Goal: Task Accomplishment & Management: Manage account settings

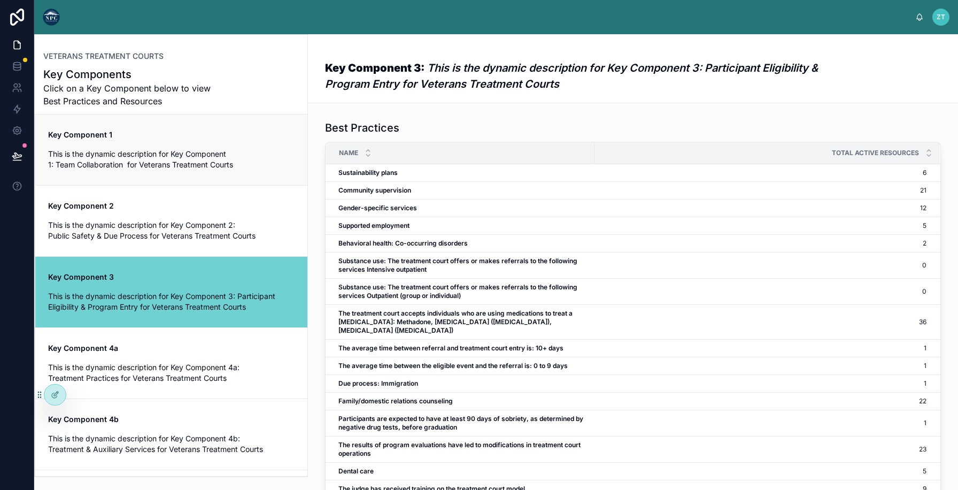
click at [223, 170] on span "This is the dynamic description for Key Component 1: Team Collaboration for Vet…" at bounding box center [171, 159] width 247 height 21
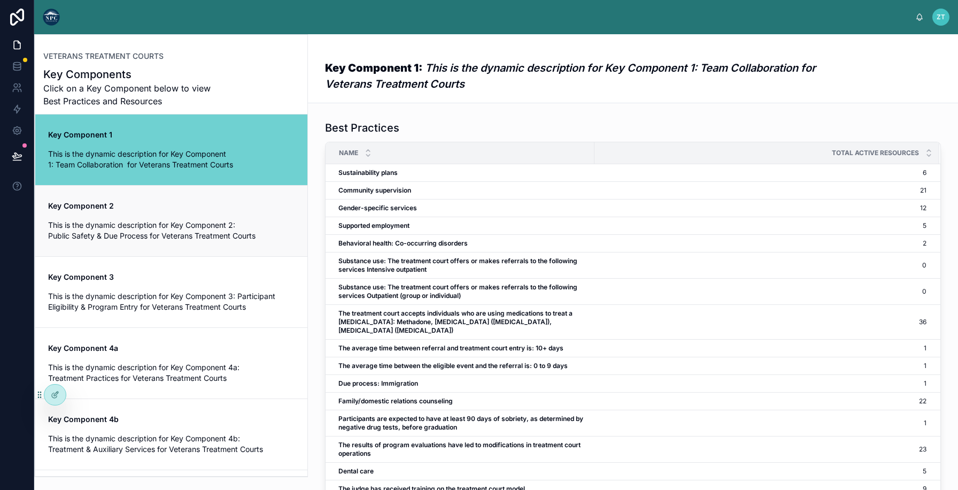
click at [227, 210] on span "Key Component 2" at bounding box center [171, 206] width 247 height 11
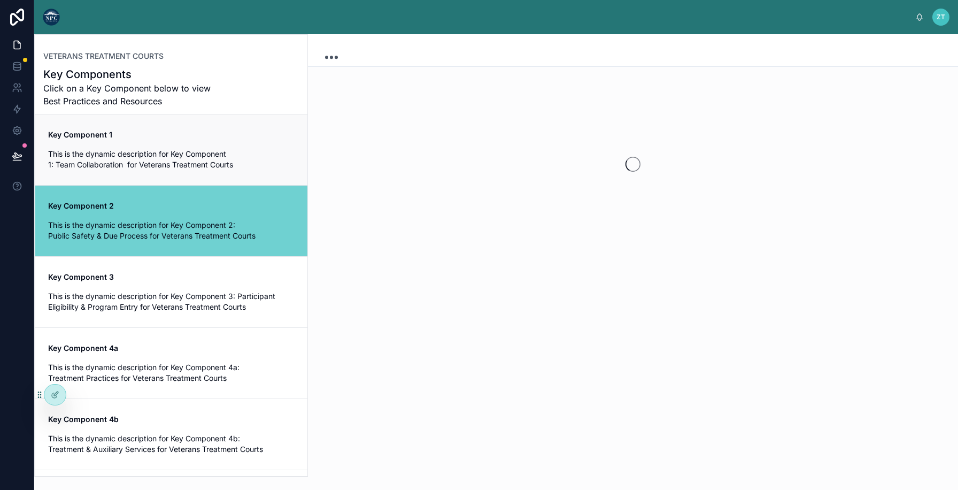
click at [227, 136] on span "Key Component 1" at bounding box center [171, 134] width 247 height 11
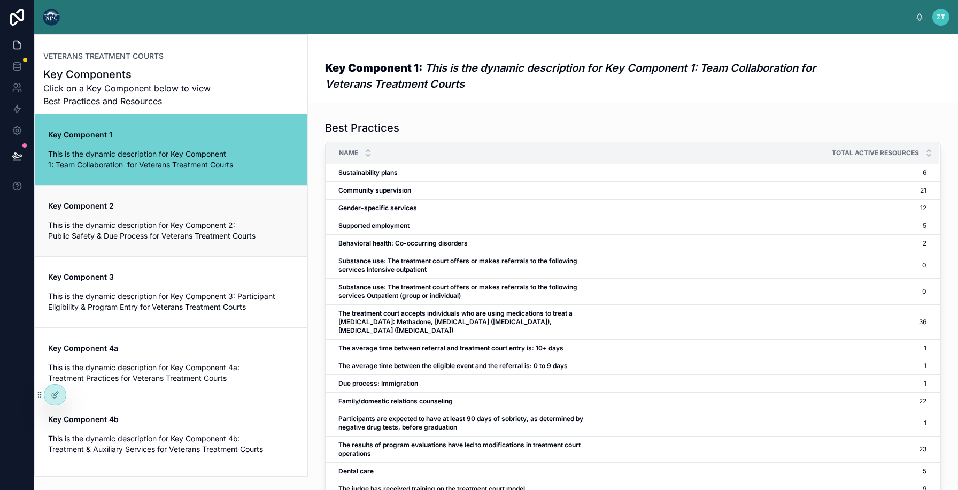
click at [88, 214] on div "Key Component 2 This is the dynamic description for Key Component 2: Public Saf…" at bounding box center [171, 221] width 247 height 41
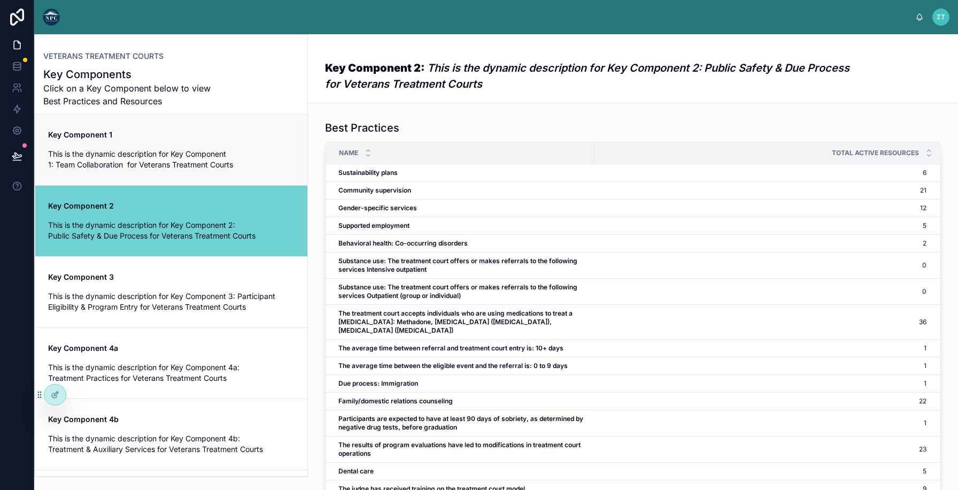
click at [71, 140] on span "Key Component 1" at bounding box center [171, 134] width 247 height 11
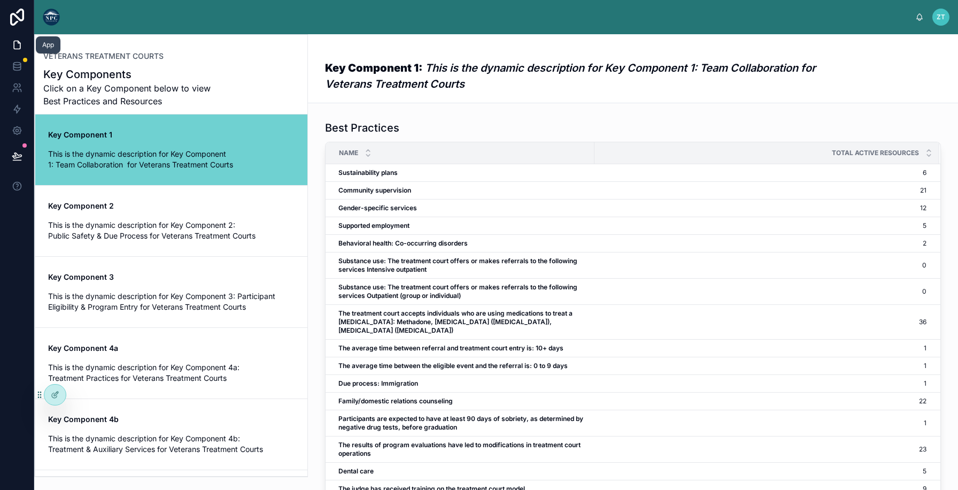
click at [21, 45] on icon at bounding box center [17, 45] width 11 height 11
click at [57, 393] on icon at bounding box center [55, 394] width 9 height 9
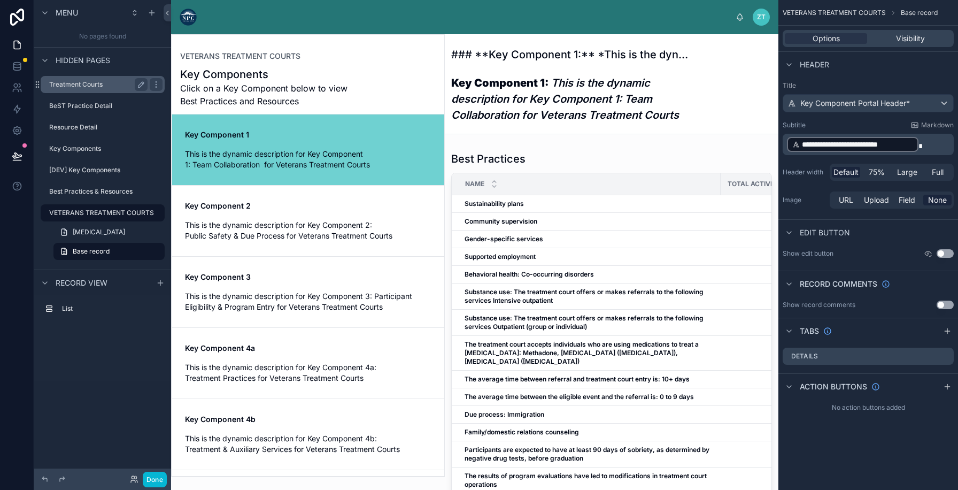
click at [76, 84] on label "Treatment Courts" at bounding box center [96, 84] width 94 height 9
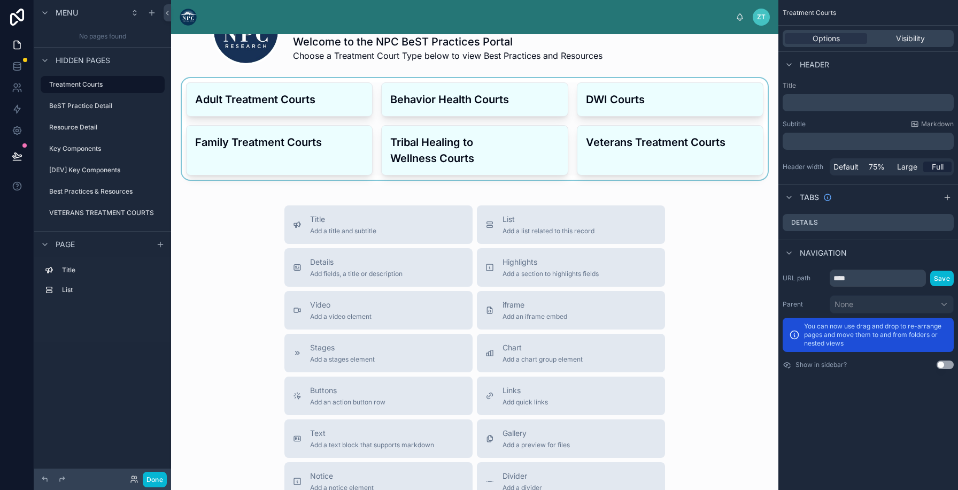
scroll to position [215, 0]
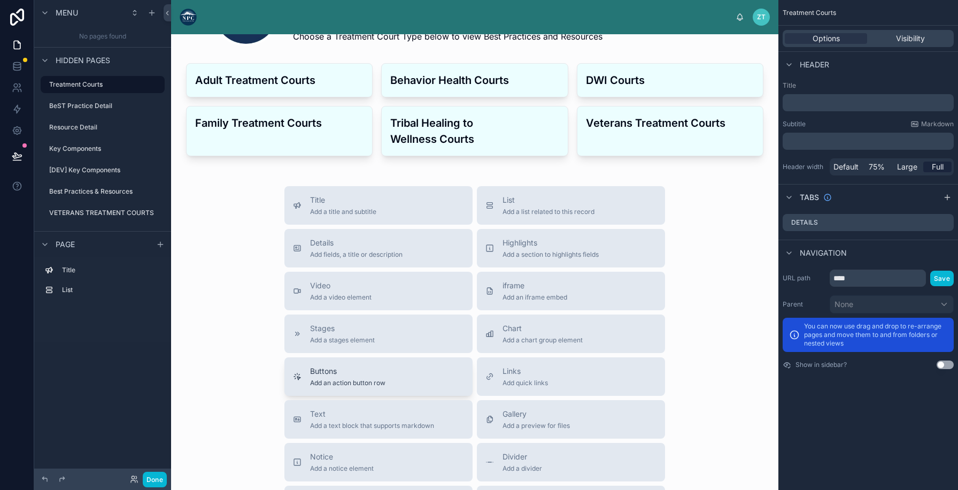
click at [375, 376] on div "Buttons Add an action button row" at bounding box center [347, 376] width 75 height 21
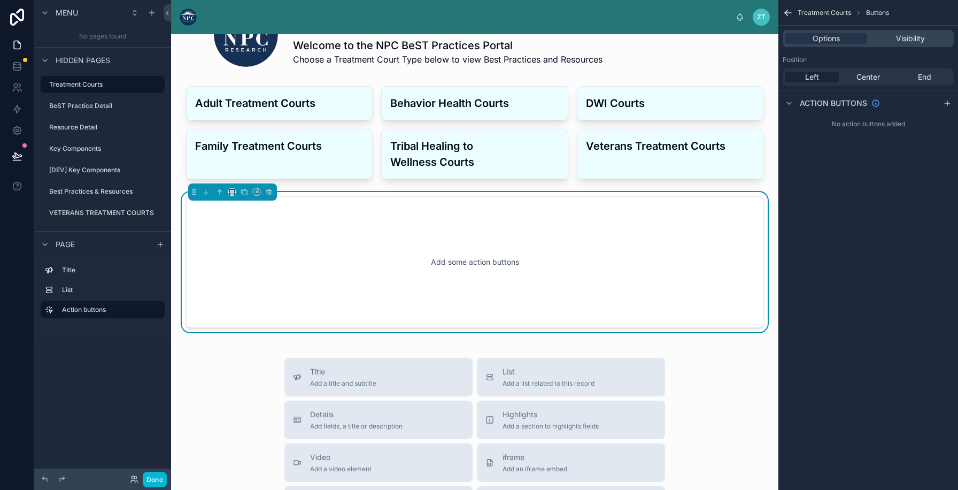
scroll to position [192, 0]
click at [120, 213] on label "VETERANS TREATMENT COURTS" at bounding box center [101, 213] width 105 height 9
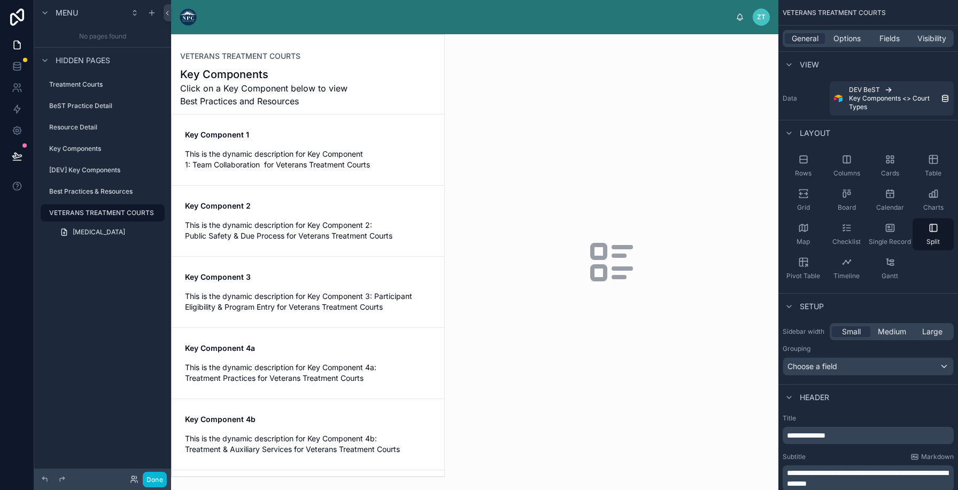
click at [297, 147] on div at bounding box center [308, 256] width 273 height 442
click at [110, 151] on label "Key Components" at bounding box center [96, 148] width 94 height 9
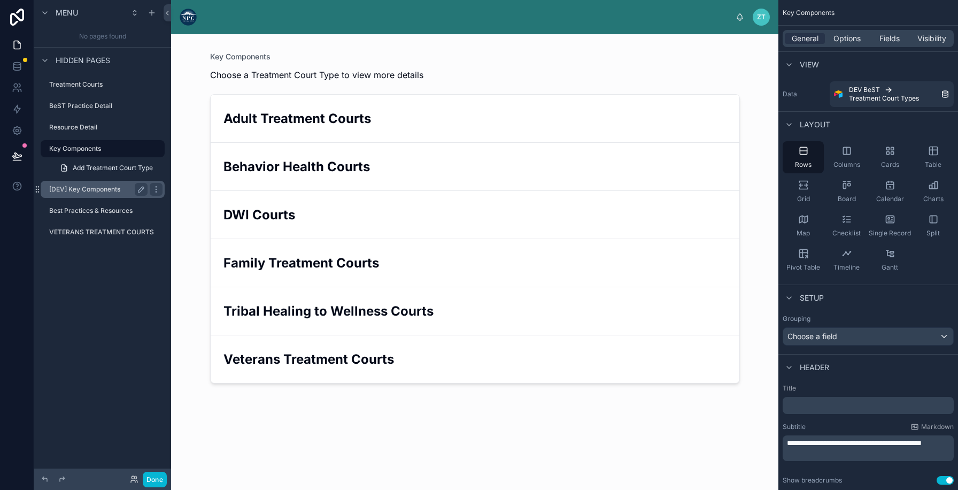
click at [101, 192] on label "[DEV] Key Components" at bounding box center [96, 189] width 94 height 9
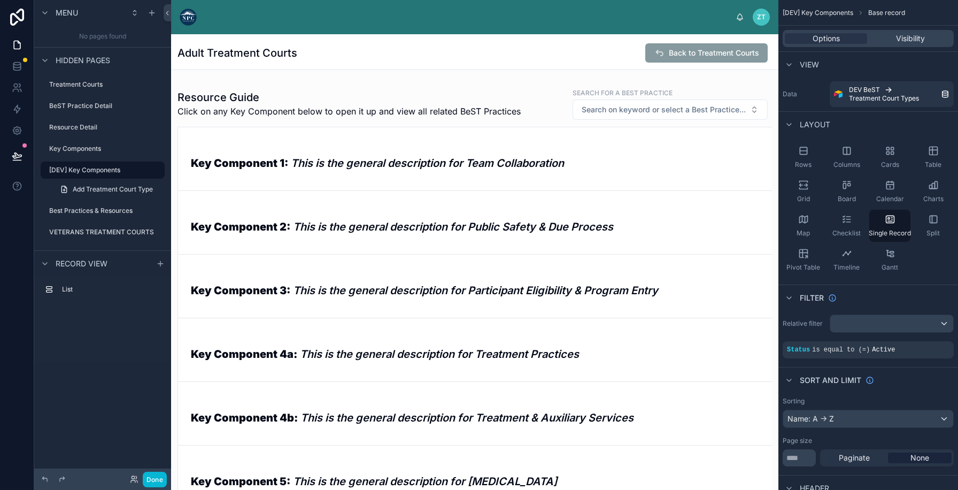
click at [280, 170] on div at bounding box center [475, 457] width 608 height 749
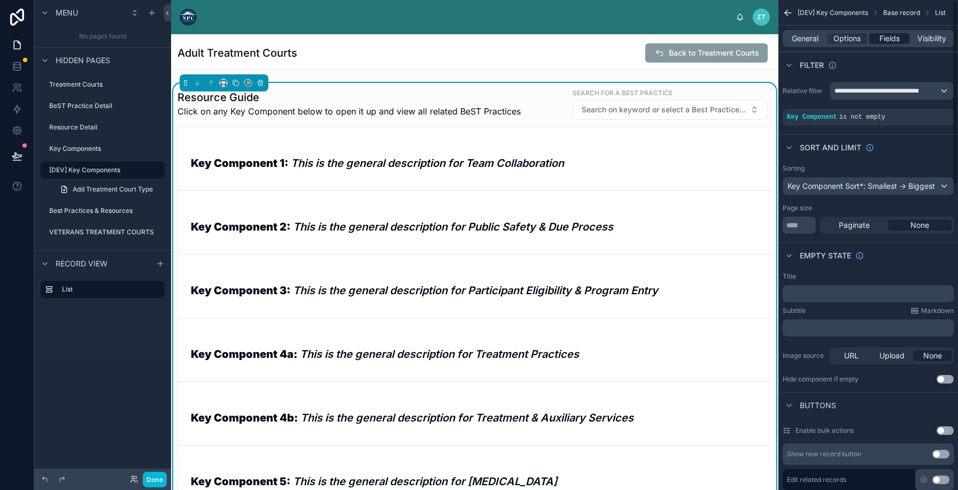
click at [900, 37] on span "Fields" at bounding box center [890, 38] width 20 height 11
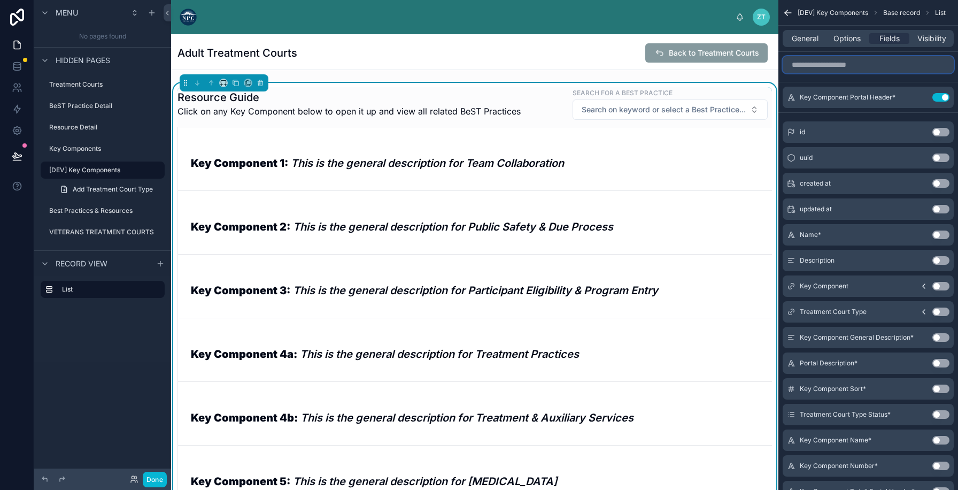
click at [836, 73] on input "scrollable content" at bounding box center [868, 64] width 171 height 17
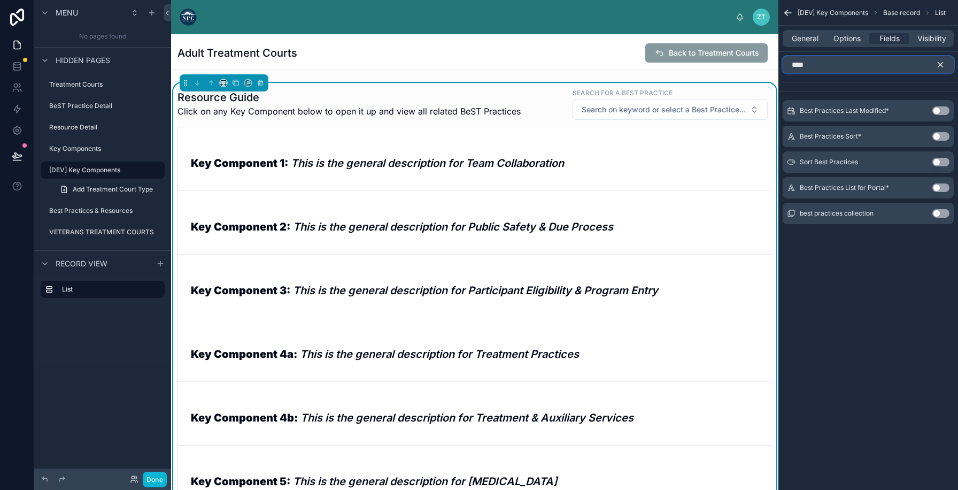
type input "****"
click at [941, 187] on button "Use setting" at bounding box center [941, 187] width 17 height 9
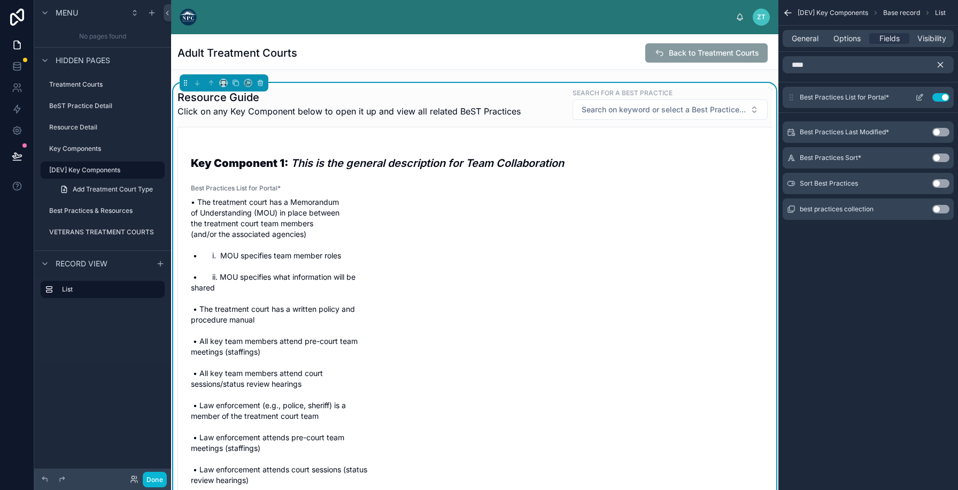
click at [923, 93] on div "Best Practices List for Portal* Use setting" at bounding box center [868, 97] width 171 height 21
click at [919, 97] on icon "scrollable content" at bounding box center [920, 97] width 9 height 9
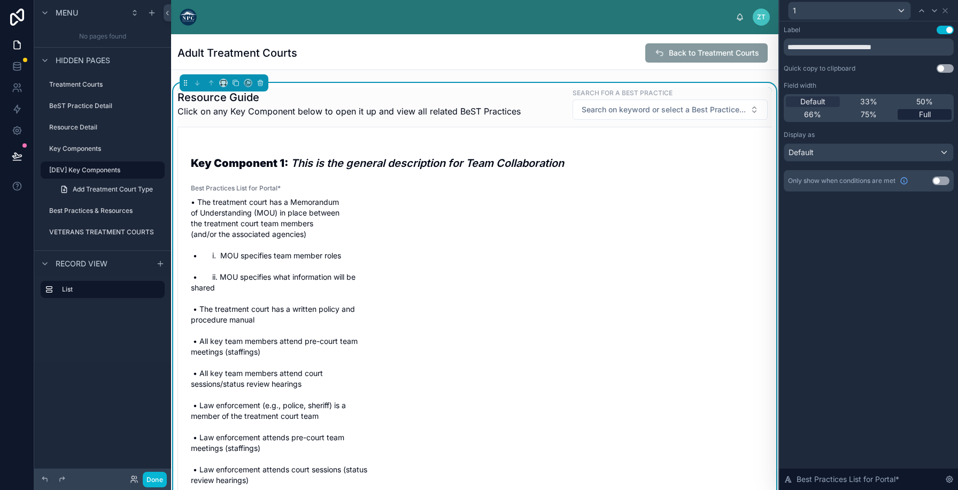
click at [929, 114] on span "Full" at bounding box center [925, 114] width 12 height 11
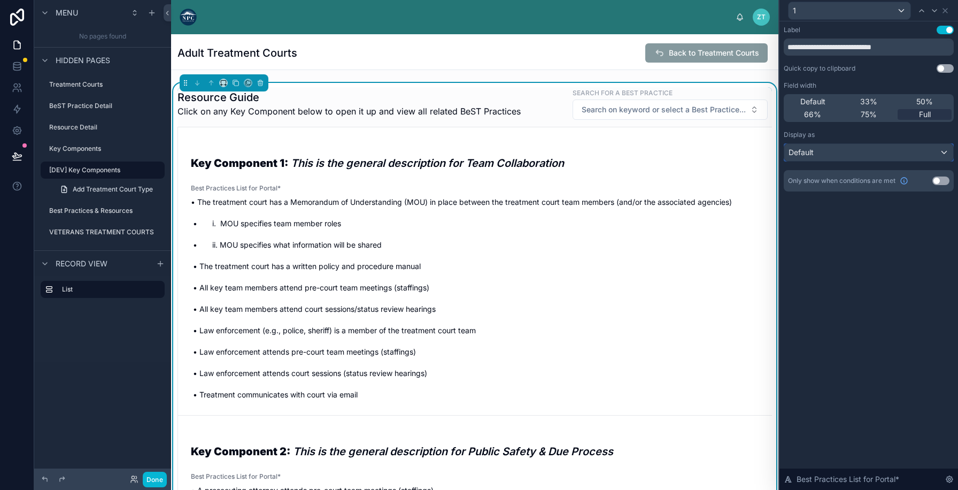
click at [852, 153] on div "Default" at bounding box center [869, 152] width 169 height 17
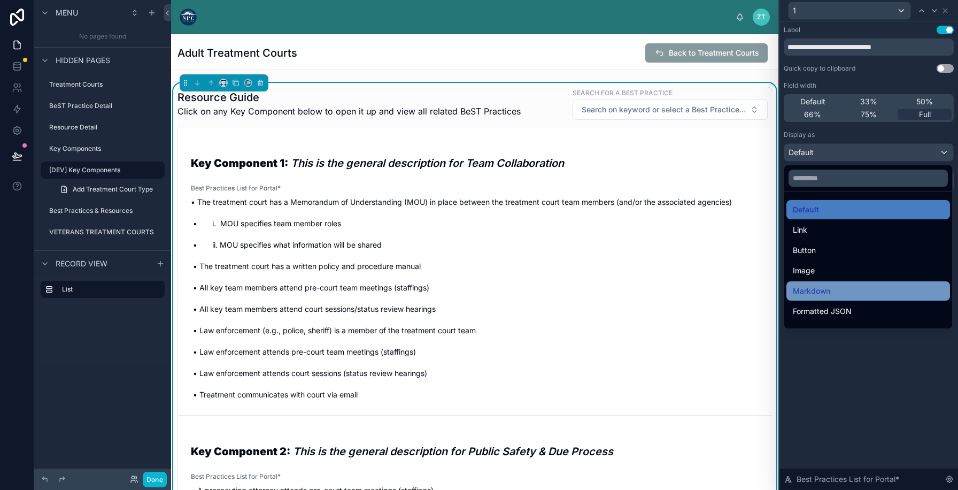
click at [828, 291] on span "Markdown" at bounding box center [811, 291] width 37 height 13
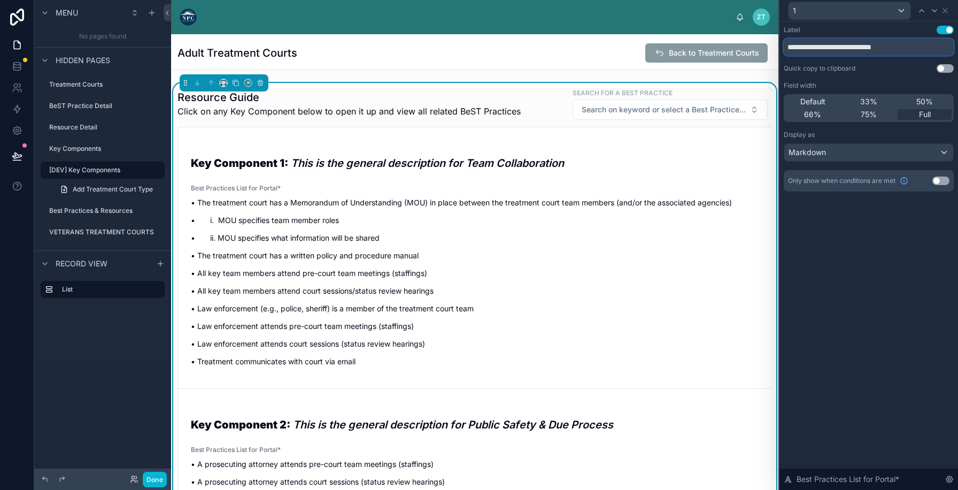
click at [841, 50] on input "**********" at bounding box center [869, 47] width 170 height 17
type input "**********"
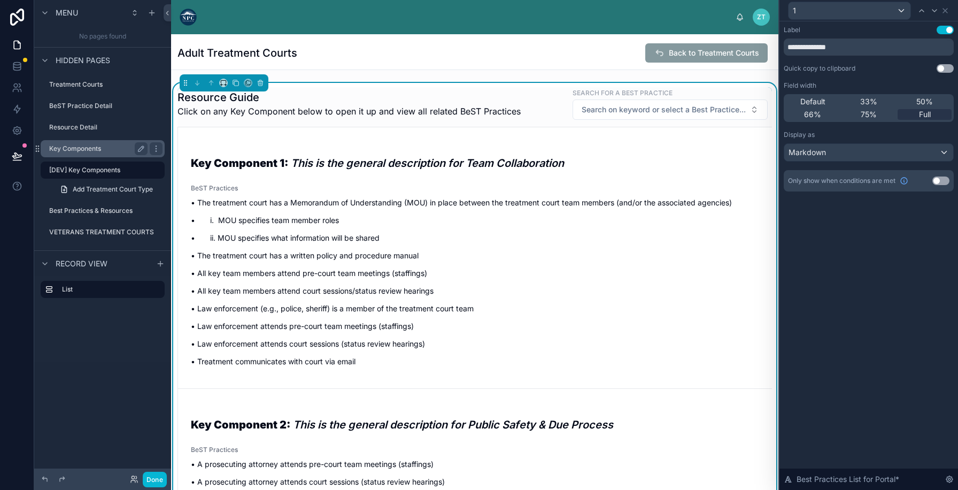
click at [89, 152] on label "Key Components" at bounding box center [96, 148] width 94 height 9
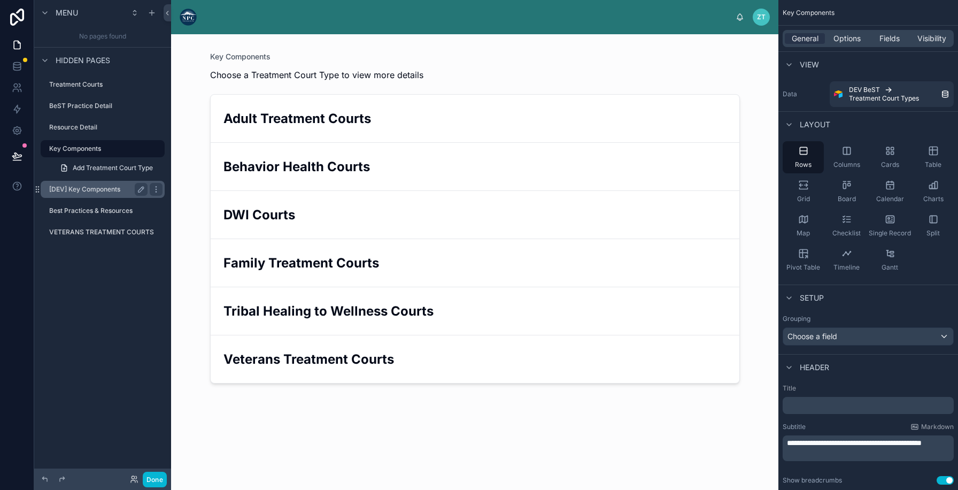
click at [83, 188] on label "[DEV] Key Components" at bounding box center [96, 189] width 94 height 9
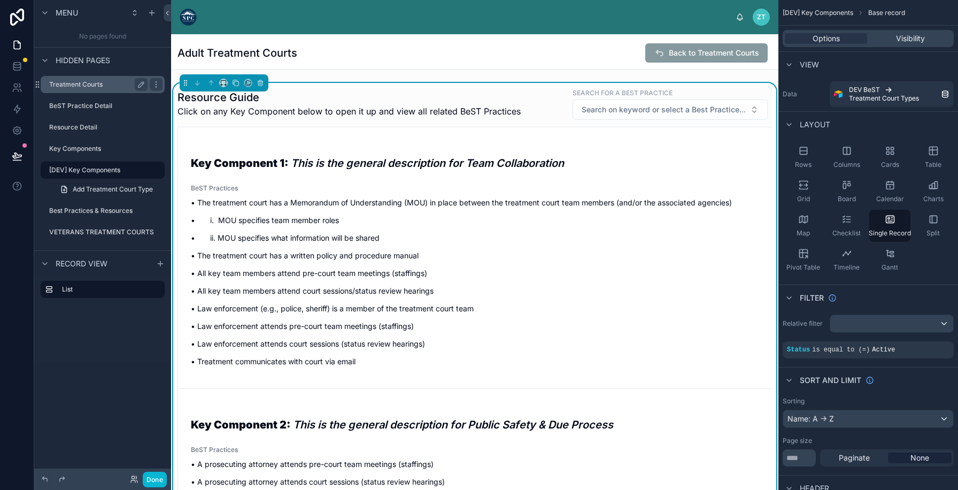
click at [94, 86] on label "Treatment Courts" at bounding box center [96, 84] width 94 height 9
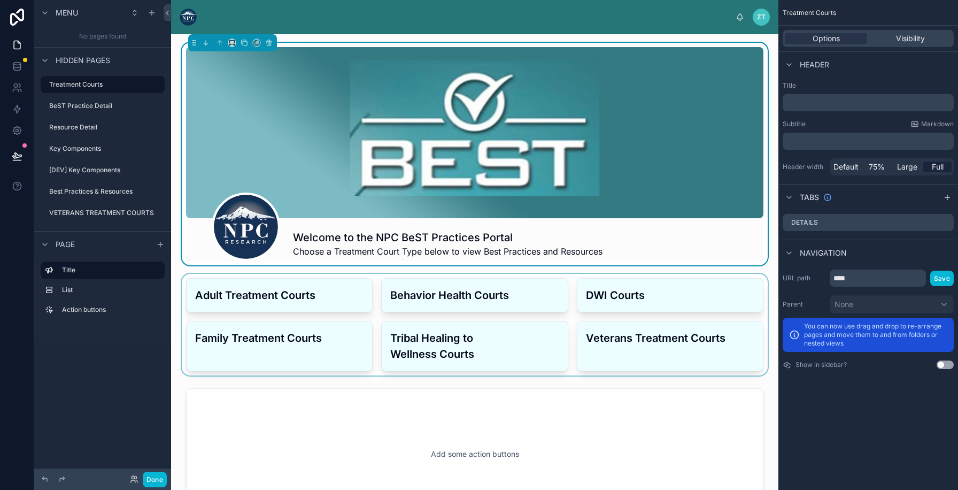
click at [362, 339] on div at bounding box center [475, 325] width 590 height 102
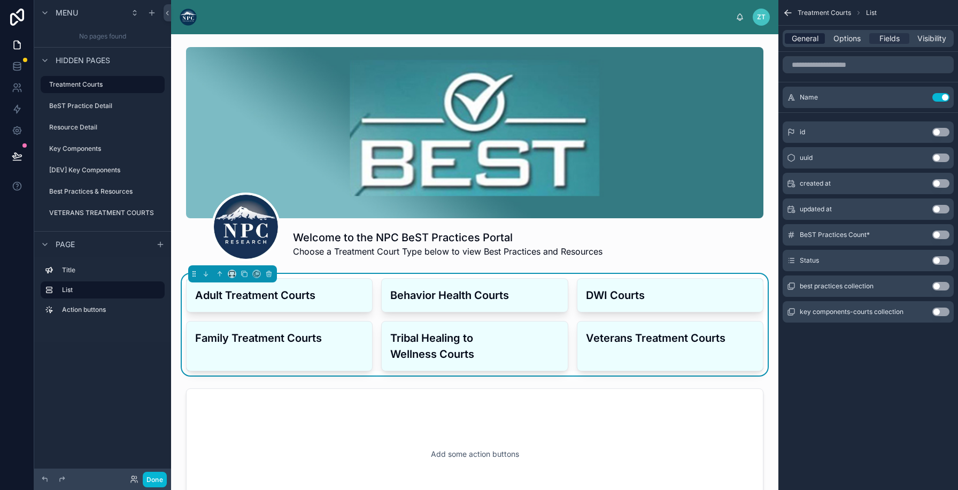
click at [805, 43] on span "General" at bounding box center [805, 38] width 27 height 11
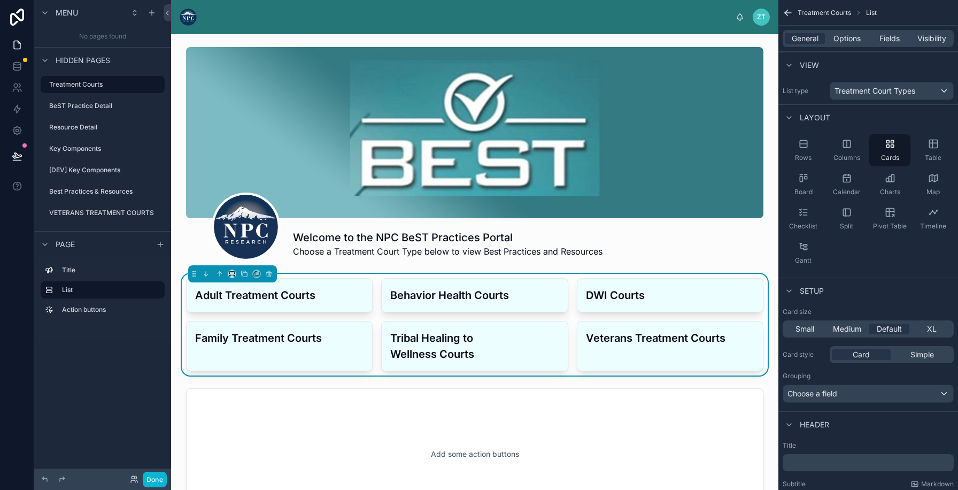
scroll to position [162, 0]
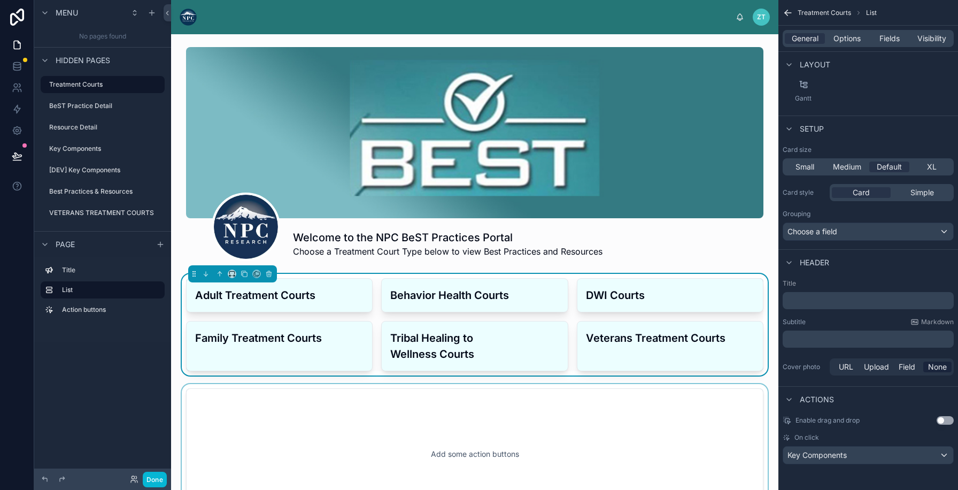
click at [309, 452] on div at bounding box center [475, 454] width 590 height 140
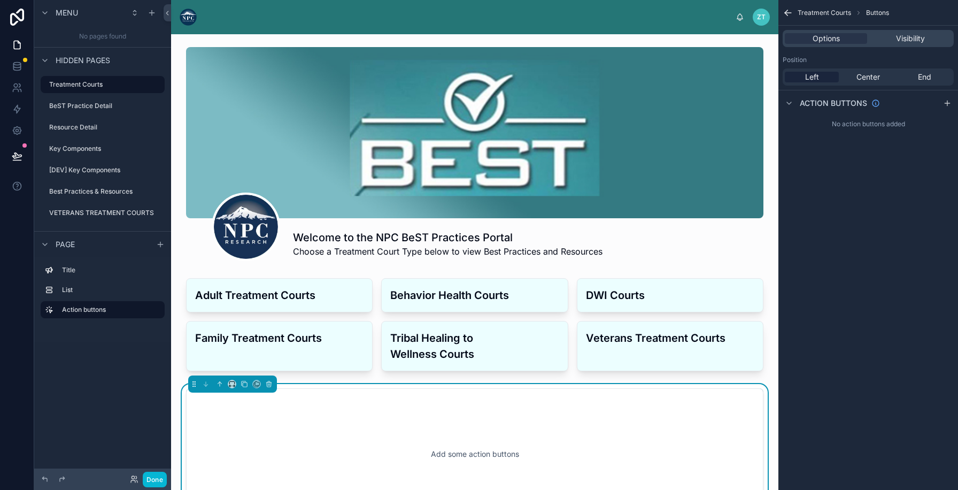
scroll to position [66, 0]
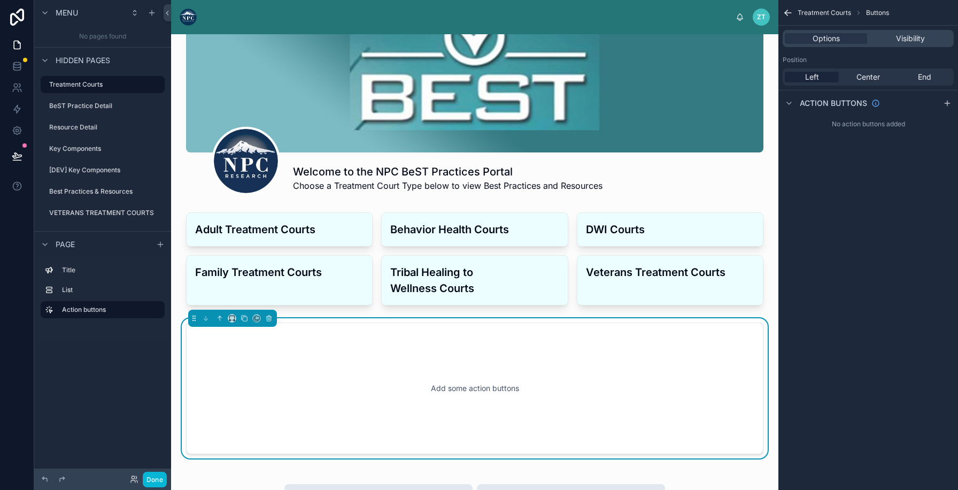
click at [447, 443] on div "Add some action buttons" at bounding box center [475, 388] width 578 height 132
click at [867, 75] on span "Center" at bounding box center [869, 77] width 24 height 11
click at [947, 99] on icon "scrollable content" at bounding box center [947, 103] width 9 height 9
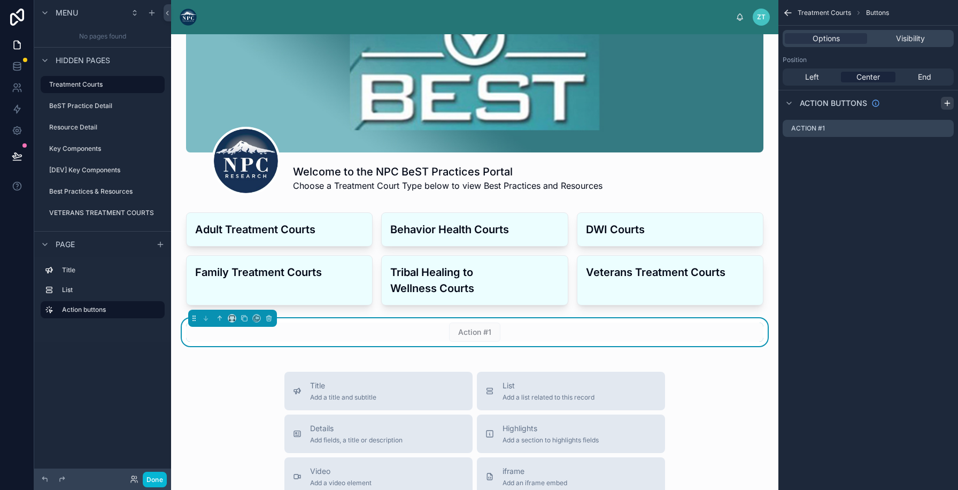
click at [947, 99] on icon "scrollable content" at bounding box center [947, 103] width 9 height 9
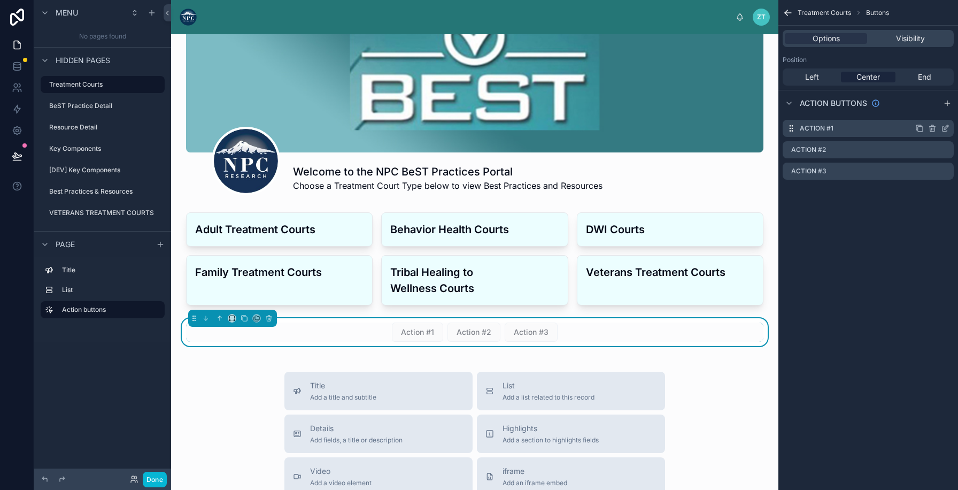
click at [945, 125] on icon "scrollable content" at bounding box center [945, 128] width 9 height 9
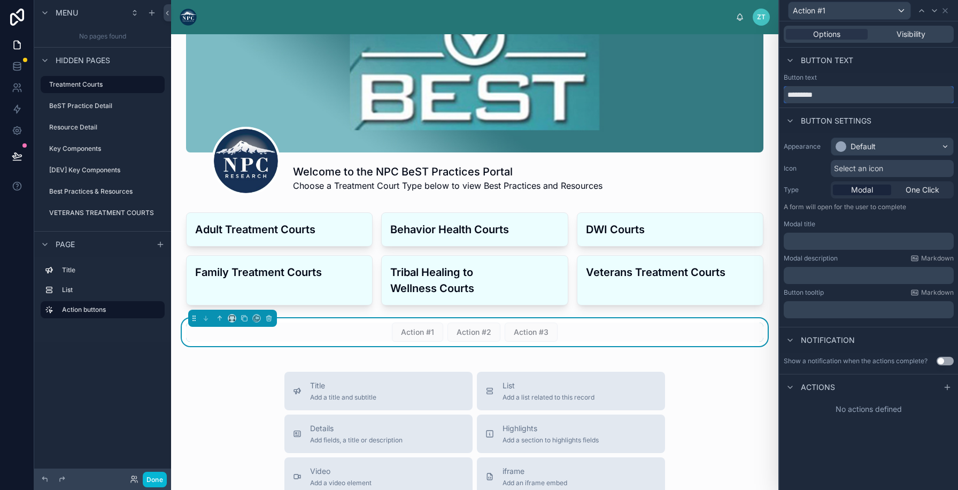
click at [836, 95] on input "*********" at bounding box center [869, 94] width 170 height 17
type input "*"
type input "**********"
click at [912, 188] on span "One Click" at bounding box center [923, 190] width 34 height 11
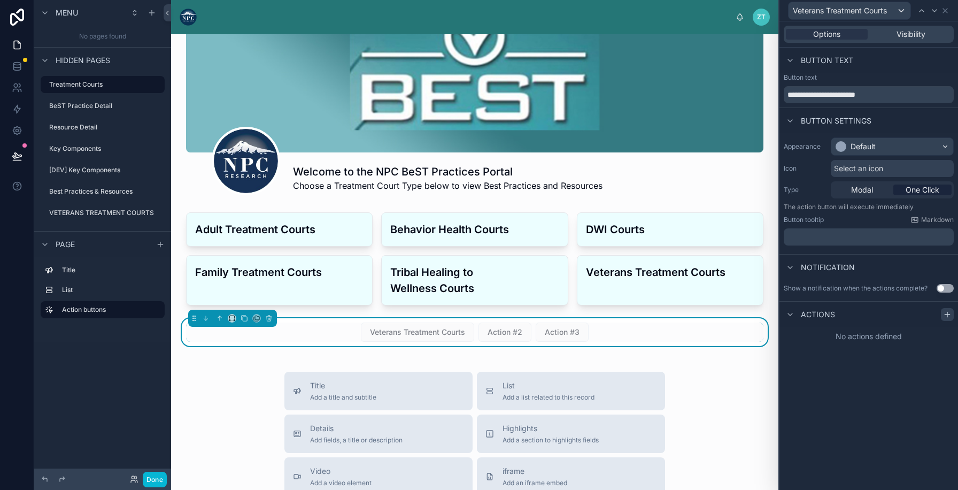
click at [951, 311] on icon at bounding box center [947, 314] width 9 height 9
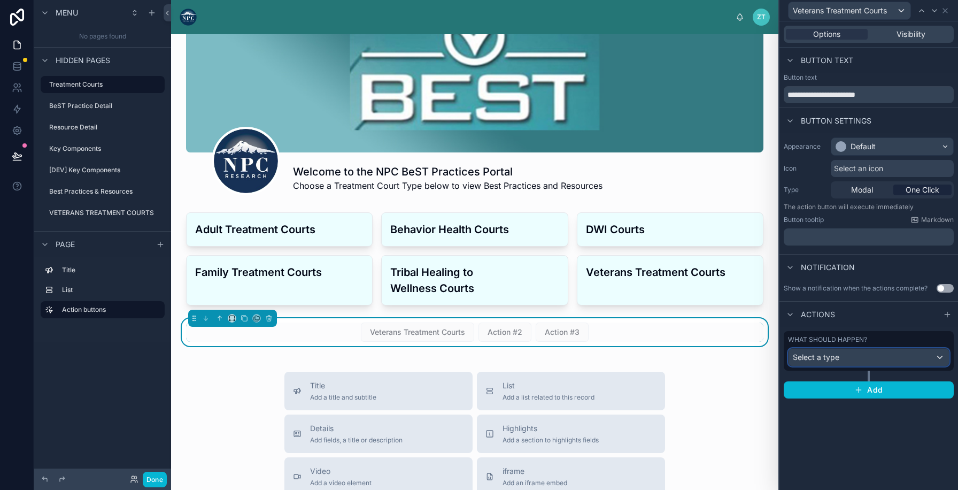
click at [866, 360] on div "Select a type" at bounding box center [869, 357] width 160 height 17
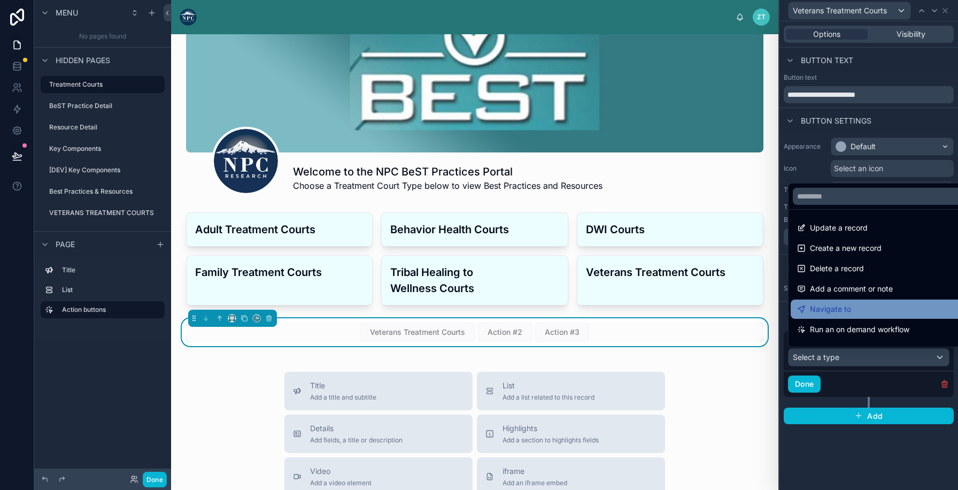
click at [850, 310] on div "Navigate to" at bounding box center [881, 309] width 168 height 13
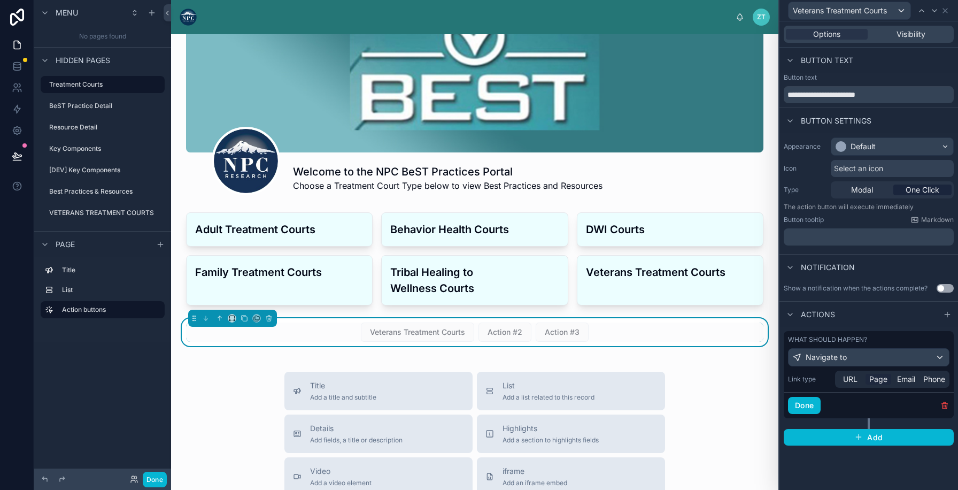
click at [871, 379] on span "Page" at bounding box center [879, 379] width 18 height 11
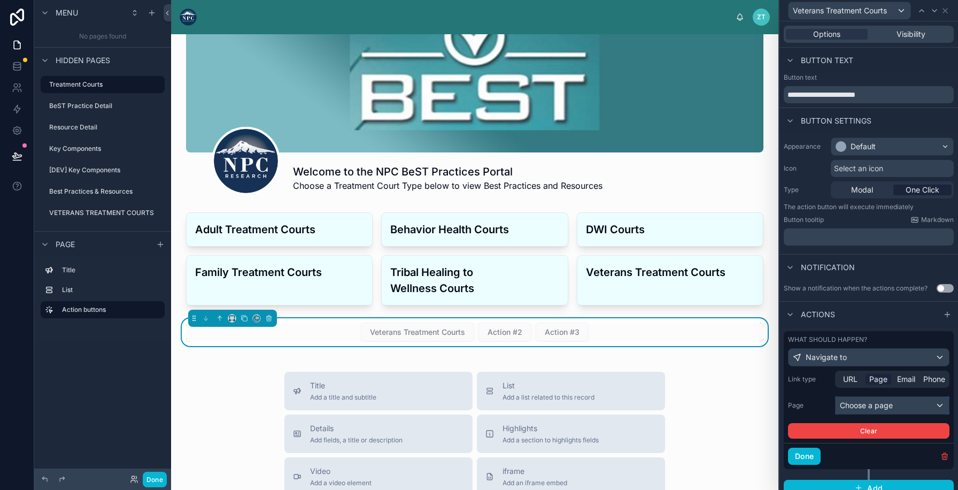
click at [845, 404] on div "Choose a page" at bounding box center [892, 405] width 113 height 17
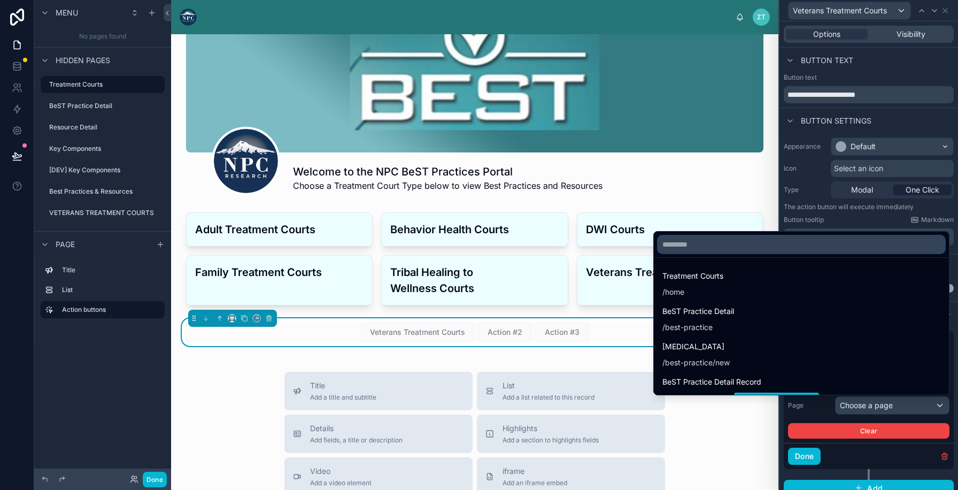
click at [785, 247] on input "text" at bounding box center [801, 244] width 287 height 17
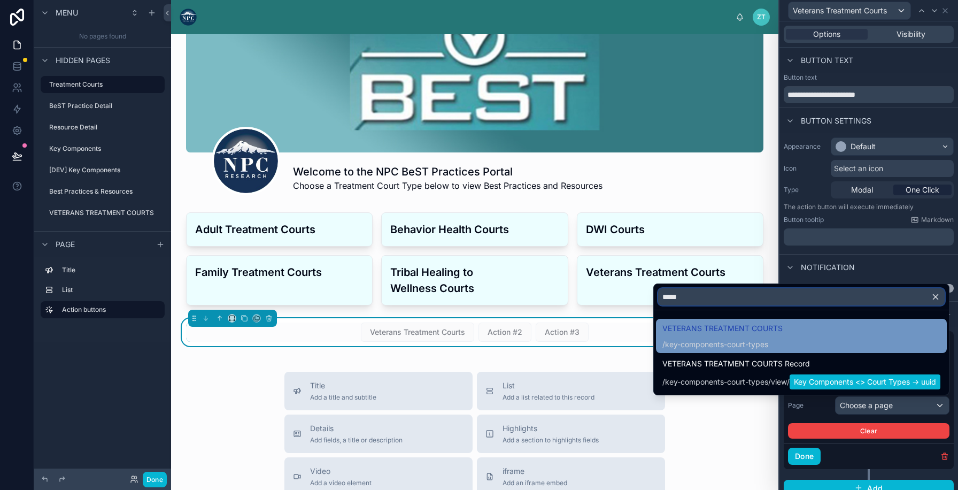
type input "*****"
click at [750, 334] on span "VETERANS TREATMENT COURTS" at bounding box center [723, 328] width 120 height 13
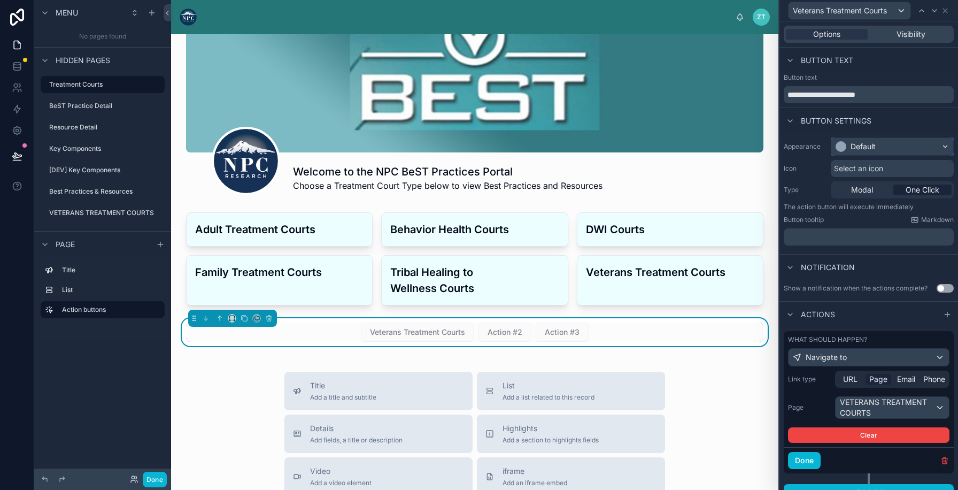
click at [864, 142] on div "Default" at bounding box center [863, 146] width 25 height 11
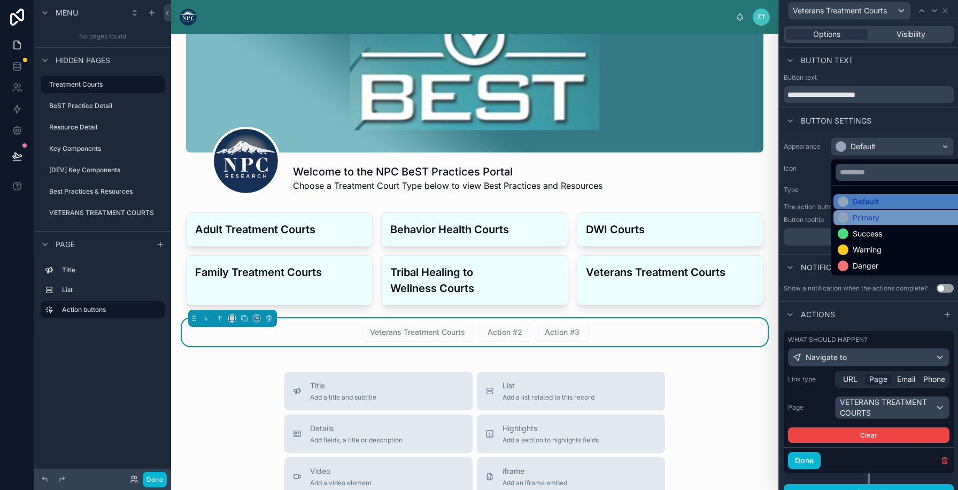
click at [874, 222] on div "Primary" at bounding box center [866, 217] width 27 height 11
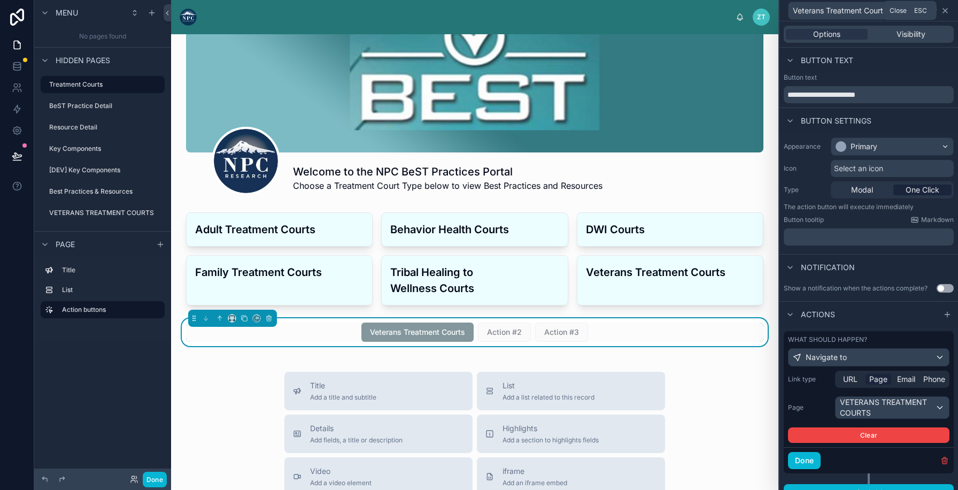
click at [946, 11] on icon at bounding box center [945, 10] width 9 height 9
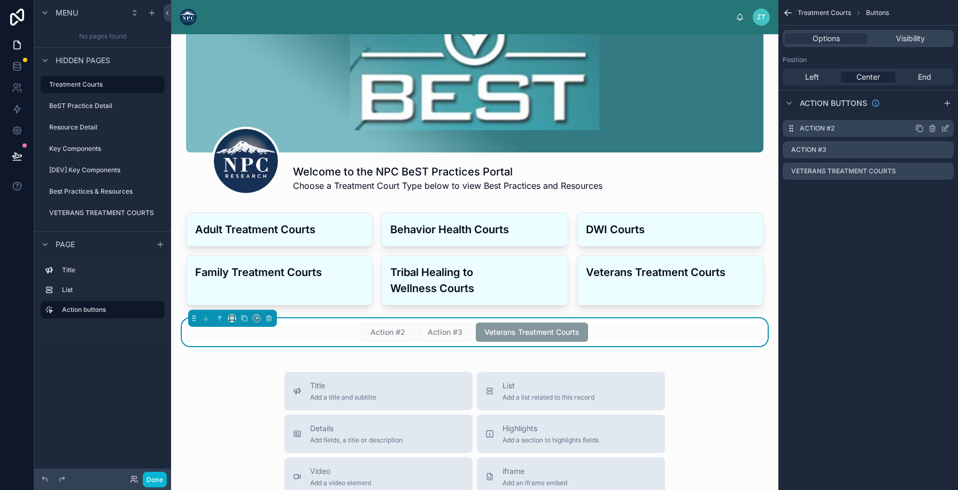
click at [944, 128] on icon "scrollable content" at bounding box center [945, 128] width 9 height 9
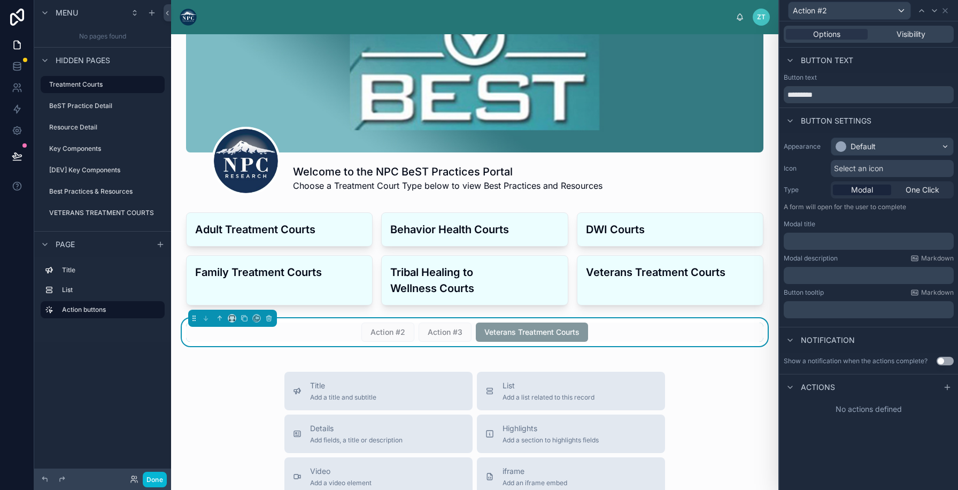
click at [945, 14] on div "Action #2" at bounding box center [869, 10] width 170 height 21
click at [945, 12] on icon at bounding box center [945, 10] width 9 height 9
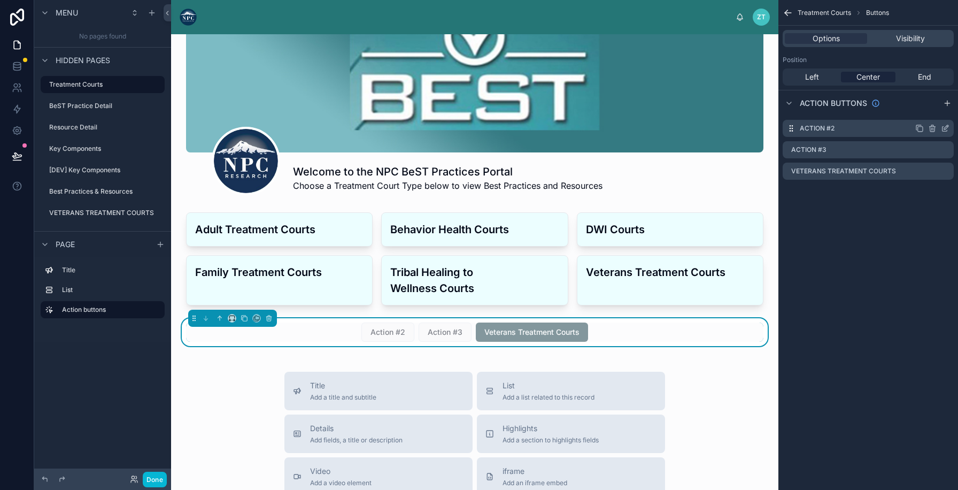
click at [934, 128] on icon "scrollable content" at bounding box center [932, 128] width 9 height 9
click at [928, 112] on icon at bounding box center [928, 111] width 9 height 9
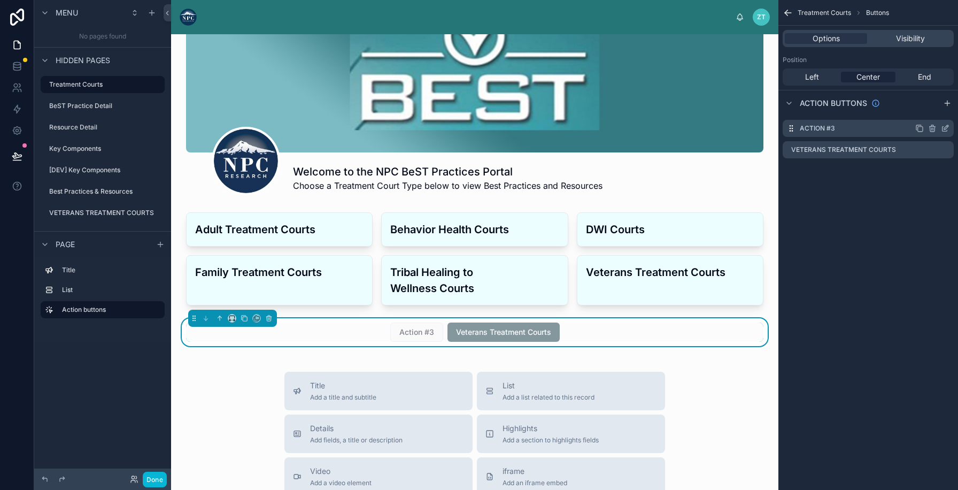
click at [932, 127] on icon "scrollable content" at bounding box center [933, 127] width 6 height 0
click at [929, 110] on icon at bounding box center [929, 110] width 6 height 0
click at [924, 128] on icon "scrollable content" at bounding box center [920, 128] width 9 height 9
click at [943, 148] on icon "scrollable content" at bounding box center [945, 150] width 5 height 5
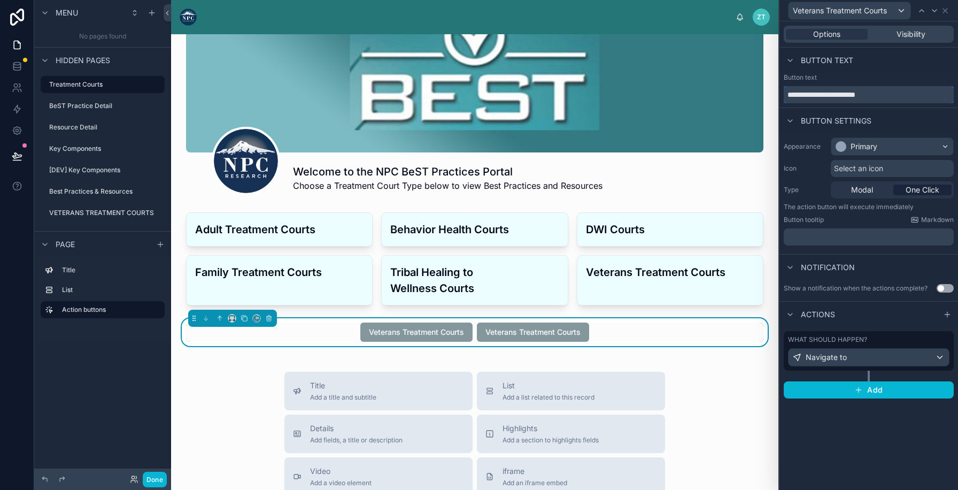
click at [856, 95] on input "**********" at bounding box center [869, 94] width 170 height 17
type input "**********"
click at [950, 8] on icon at bounding box center [947, 10] width 9 height 9
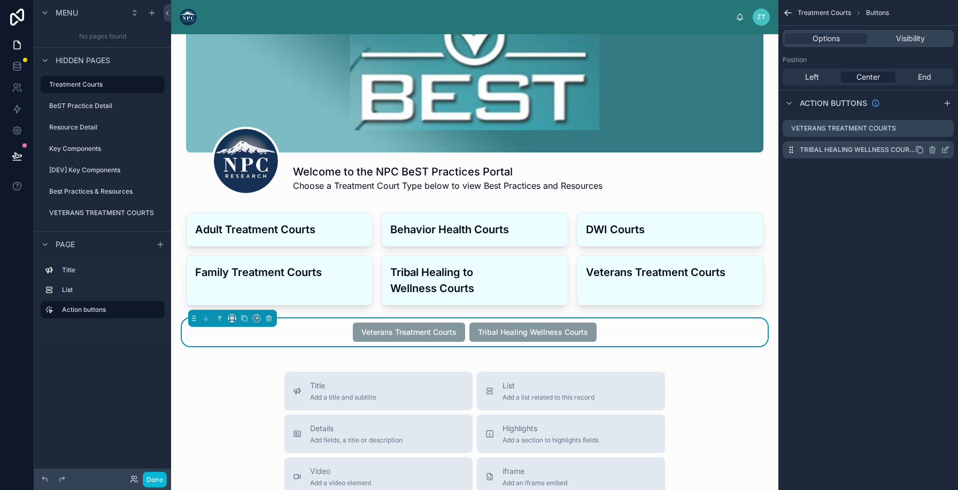
click at [921, 149] on icon "scrollable content" at bounding box center [920, 149] width 9 height 9
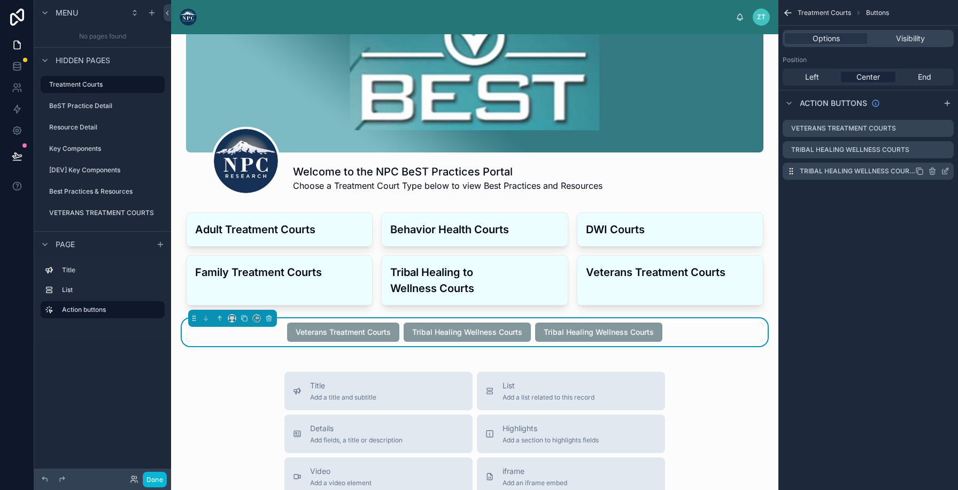
click at [947, 171] on icon "scrollable content" at bounding box center [946, 170] width 4 height 4
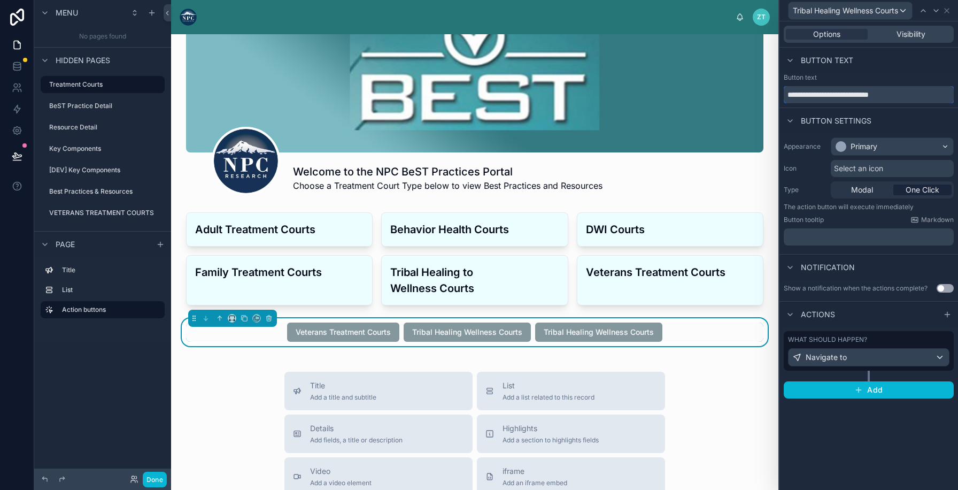
click at [866, 96] on input "**********" at bounding box center [869, 94] width 170 height 17
type input "**********"
click at [947, 11] on icon at bounding box center [945, 10] width 9 height 9
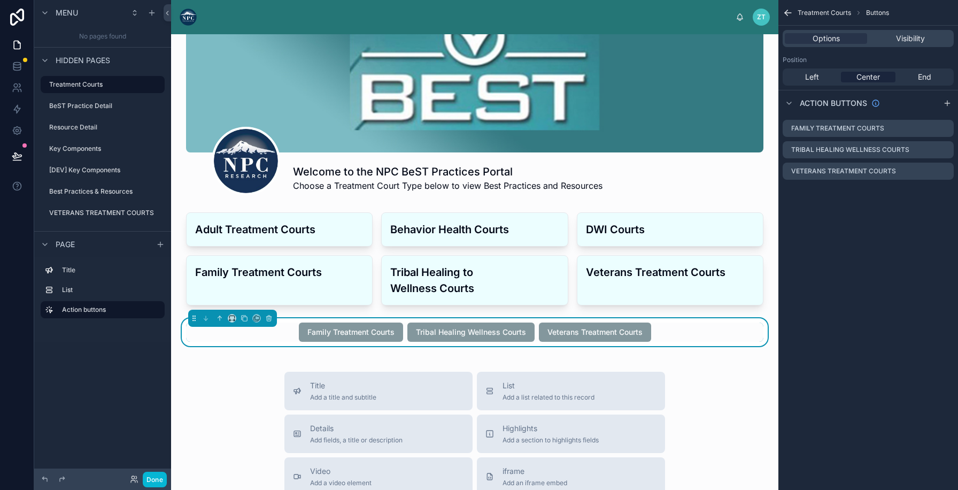
click at [811, 74] on span "Left" at bounding box center [812, 77] width 14 height 11
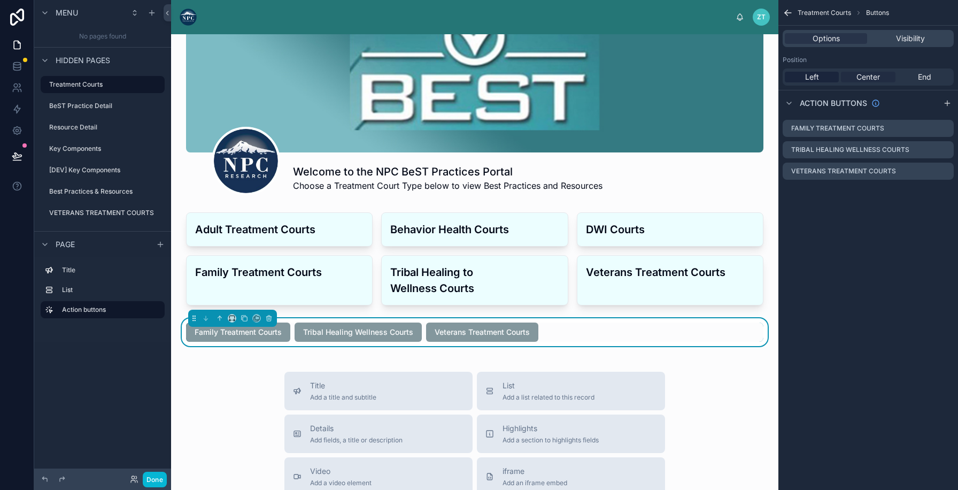
click at [859, 73] on span "Center" at bounding box center [869, 77] width 24 height 11
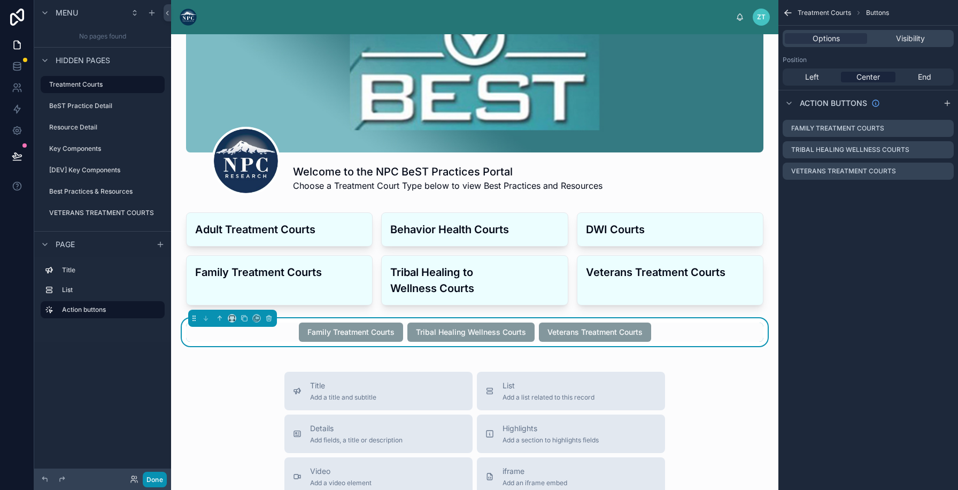
click at [151, 474] on button "Done" at bounding box center [155, 480] width 24 height 16
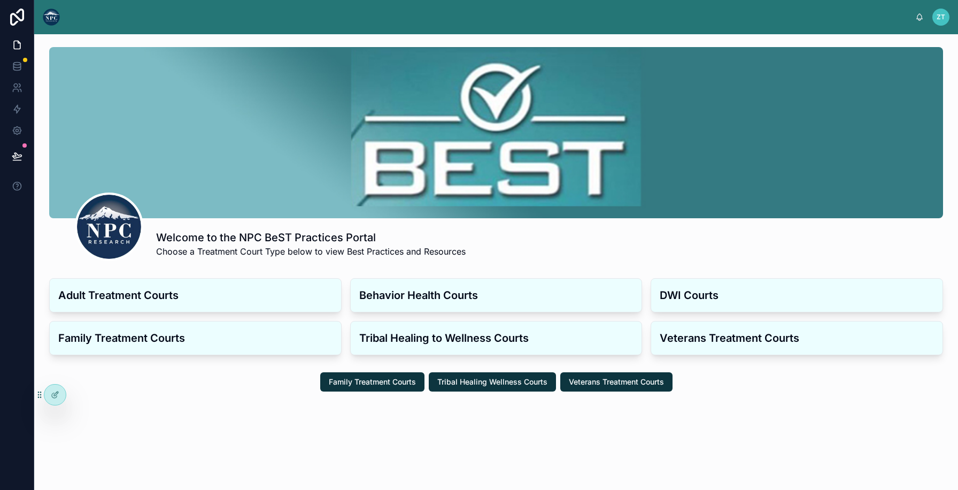
scroll to position [0, 0]
click at [60, 397] on div at bounding box center [54, 395] width 21 height 20
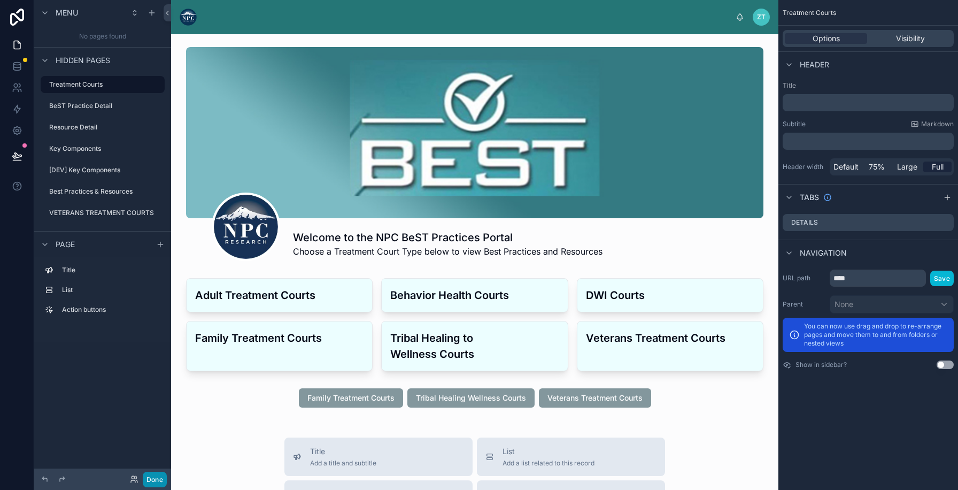
click at [166, 481] on button "Done" at bounding box center [155, 480] width 24 height 16
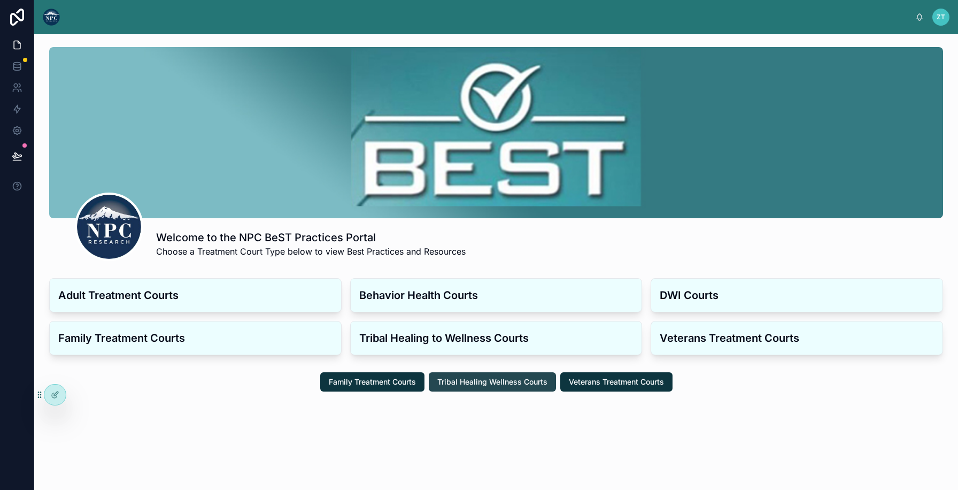
click at [453, 380] on span "Tribal Healing Wellness Courts" at bounding box center [492, 381] width 110 height 11
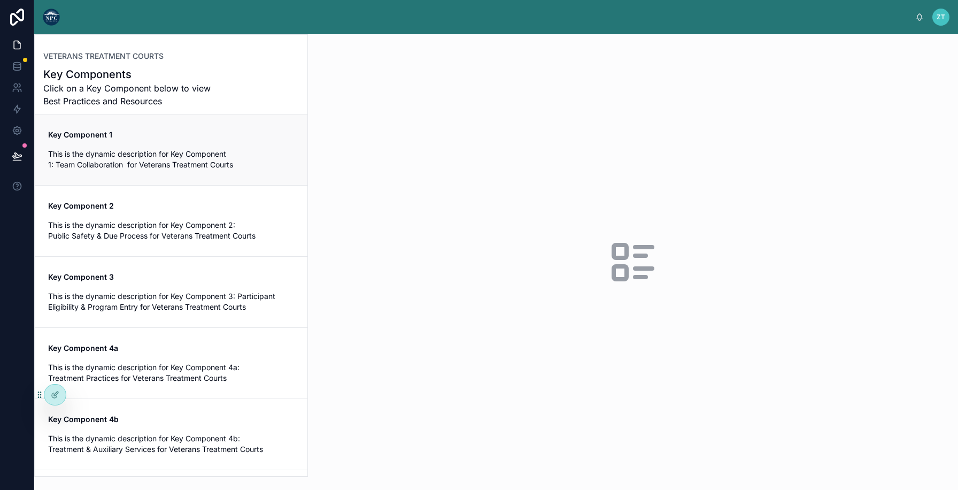
click at [179, 150] on span "This is the dynamic description for Key Component 1: Team Collaboration for Vet…" at bounding box center [171, 159] width 247 height 21
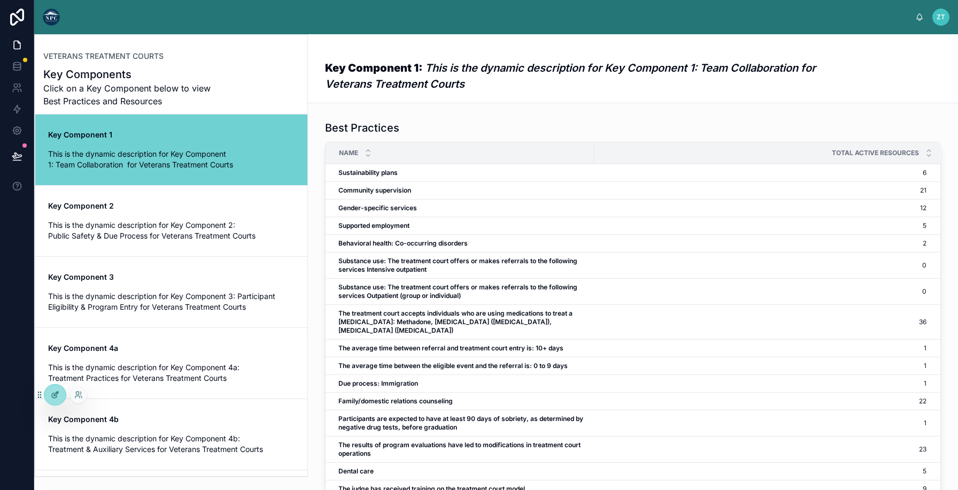
click at [57, 398] on icon at bounding box center [55, 394] width 9 height 9
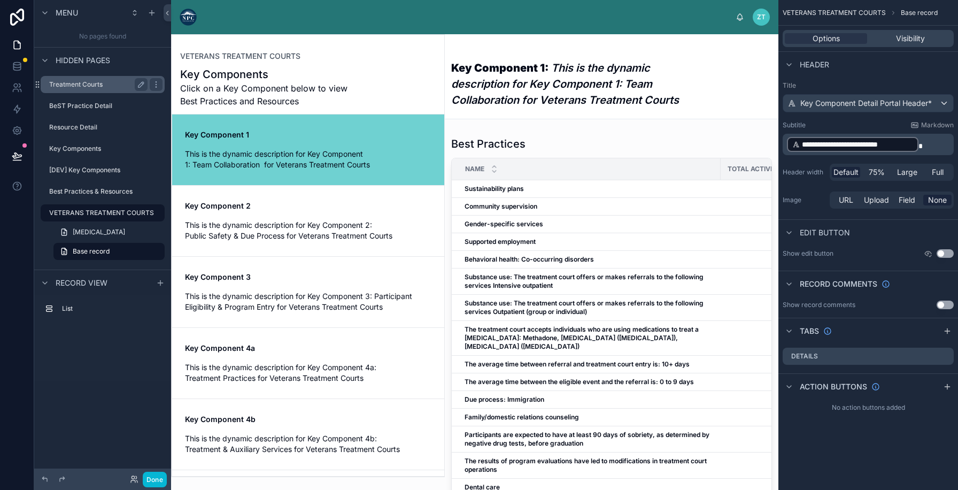
click at [103, 78] on div "Treatment Courts" at bounding box center [98, 84] width 98 height 13
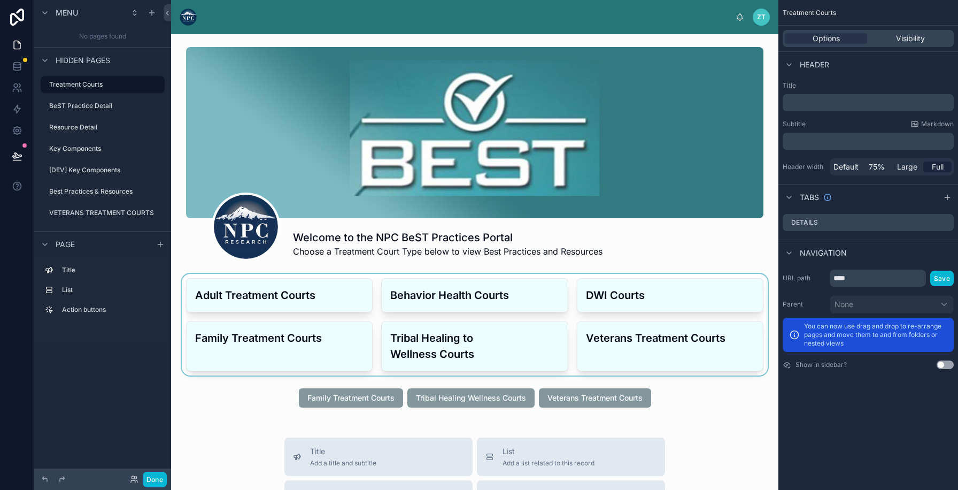
click at [410, 292] on div at bounding box center [475, 325] width 590 height 102
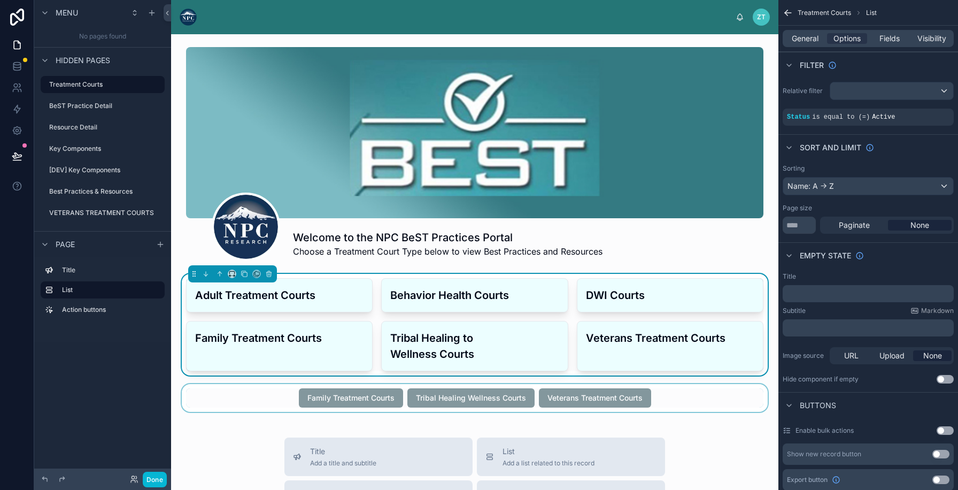
click at [401, 402] on div at bounding box center [475, 398] width 590 height 28
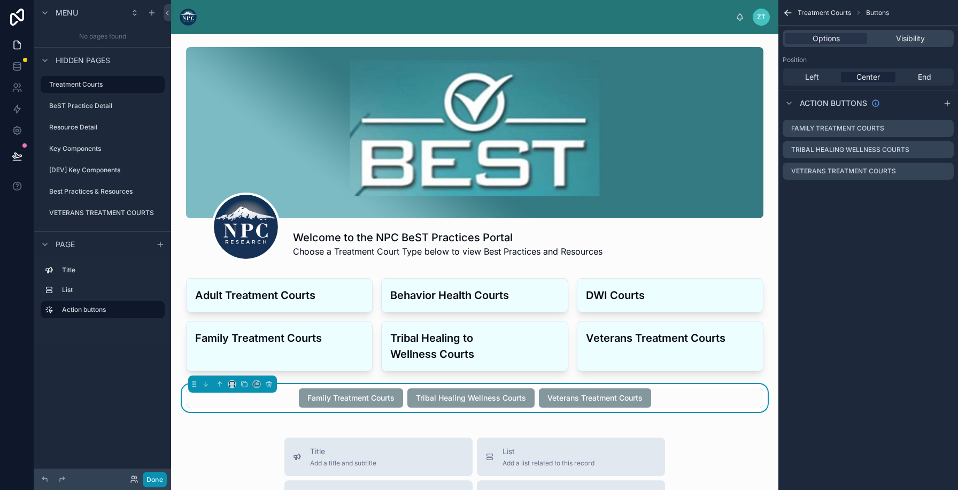
click at [160, 479] on button "Done" at bounding box center [155, 480] width 24 height 16
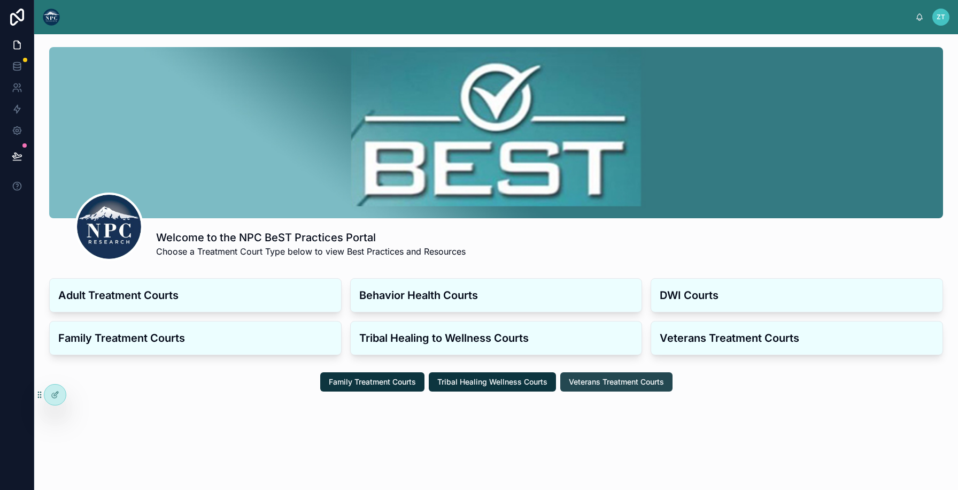
click at [623, 379] on span "Veterans Treatment Courts" at bounding box center [616, 381] width 95 height 11
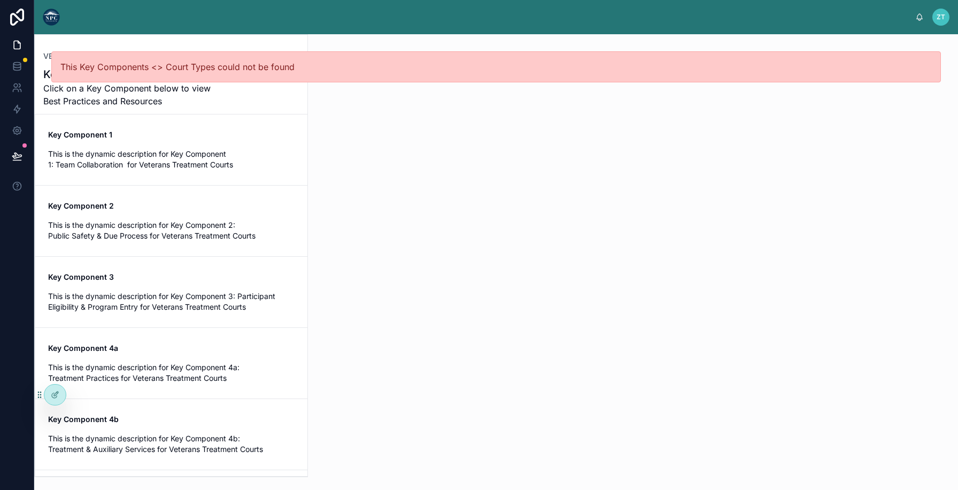
click at [245, 134] on span "Key Component 1" at bounding box center [171, 134] width 247 height 11
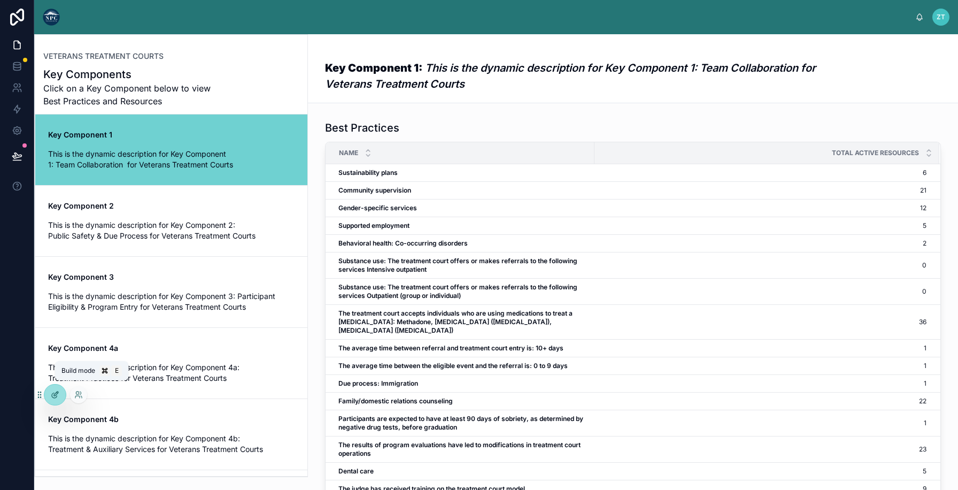
click at [52, 398] on icon at bounding box center [55, 394] width 9 height 9
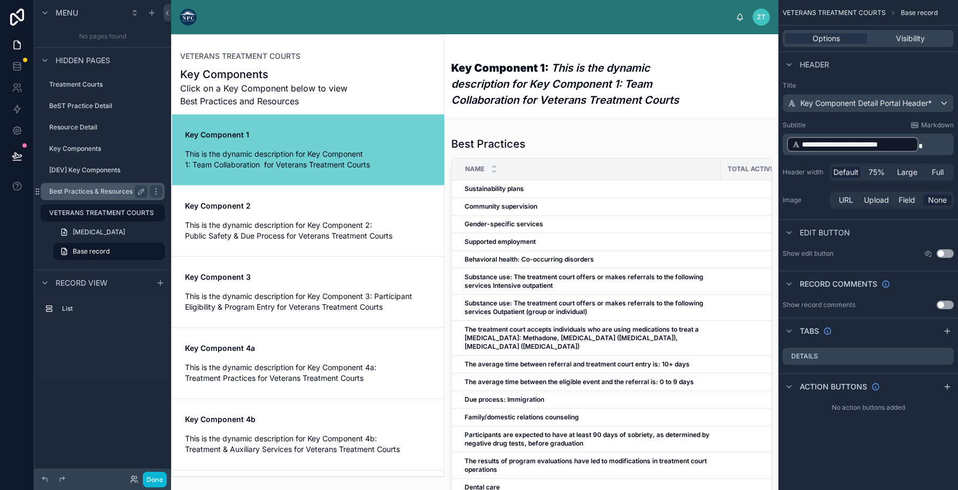
click at [104, 188] on label "Best Practices & Resources" at bounding box center [96, 191] width 94 height 9
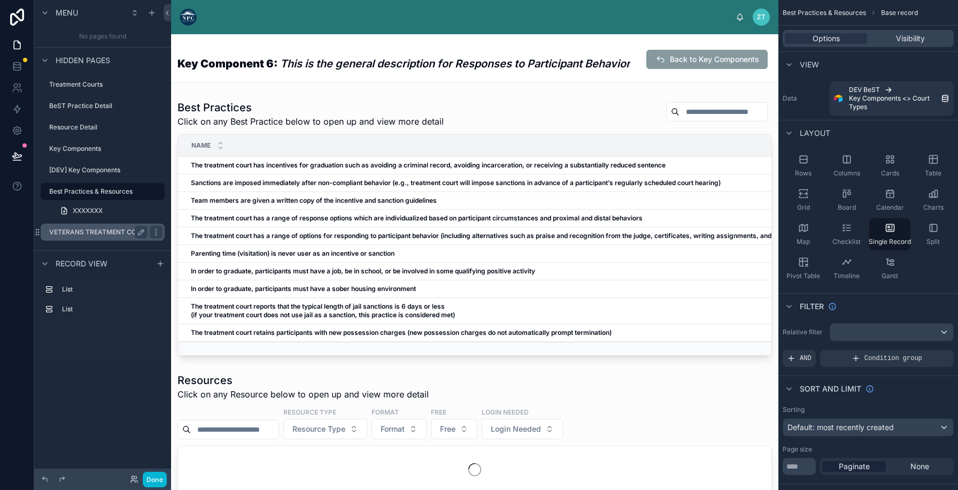
click at [115, 232] on label "VETERANS TREATMENT COURTS" at bounding box center [101, 232] width 105 height 9
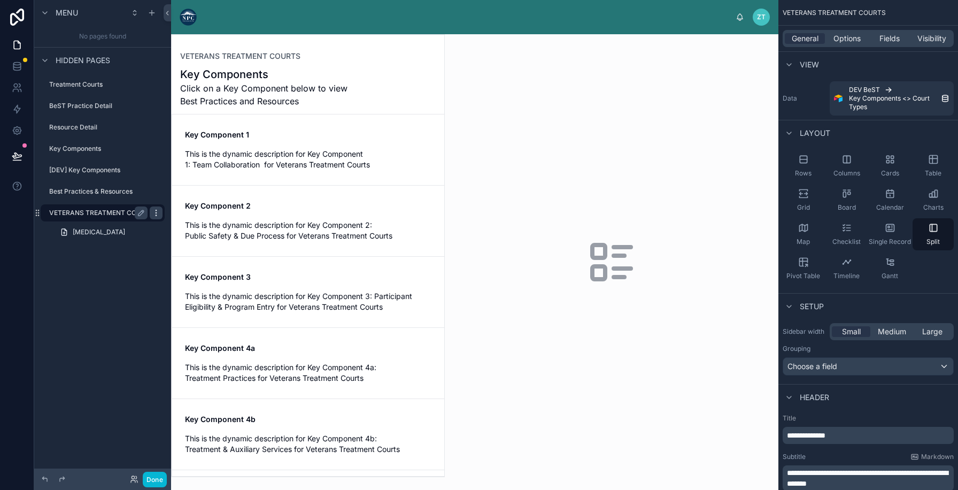
click at [154, 216] on icon "scrollable content" at bounding box center [156, 213] width 9 height 9
click at [180, 224] on icon at bounding box center [182, 224] width 9 height 9
click at [847, 30] on div "General Options Fields Visibility" at bounding box center [868, 38] width 171 height 17
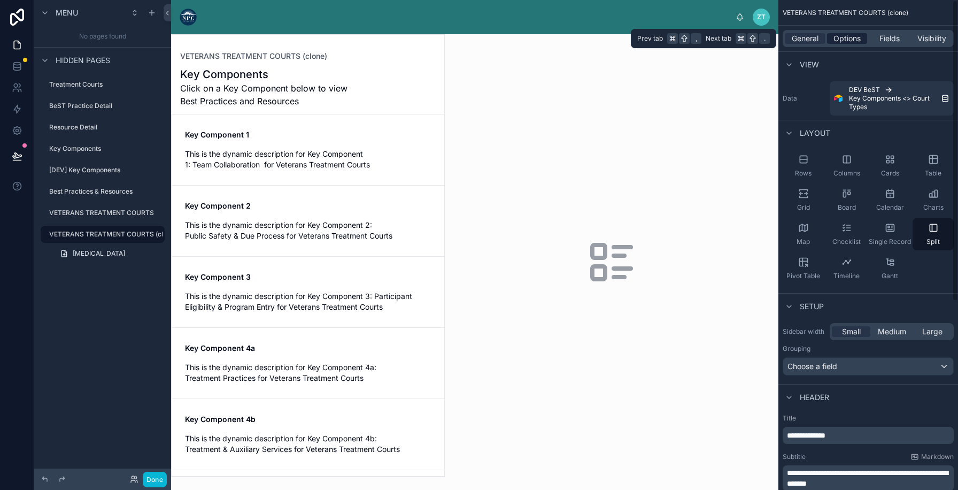
click at [844, 38] on span "Options" at bounding box center [847, 38] width 27 height 11
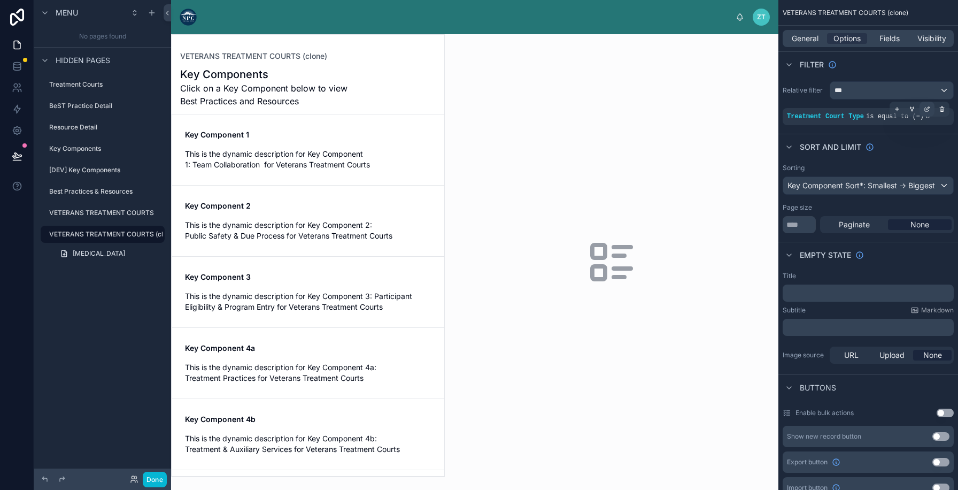
click at [930, 110] on icon "scrollable content" at bounding box center [927, 109] width 6 height 6
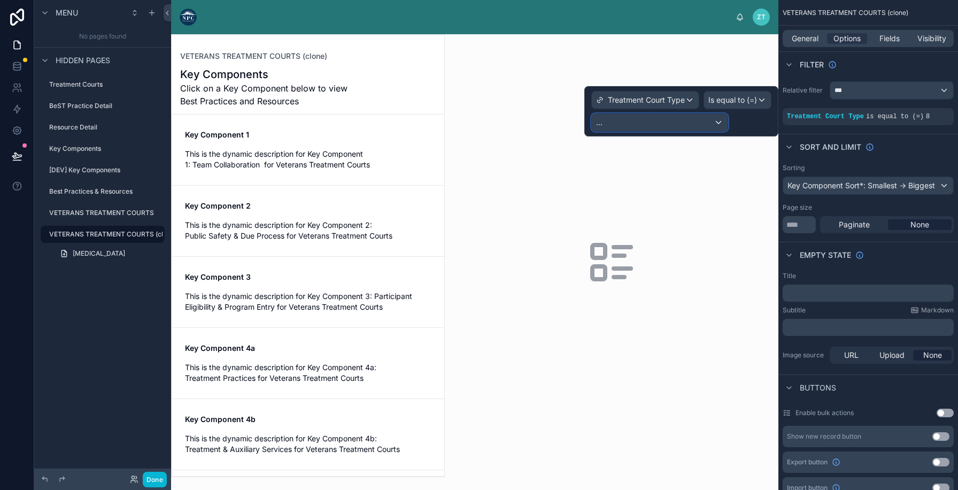
click at [710, 114] on div "..." at bounding box center [660, 122] width 136 height 17
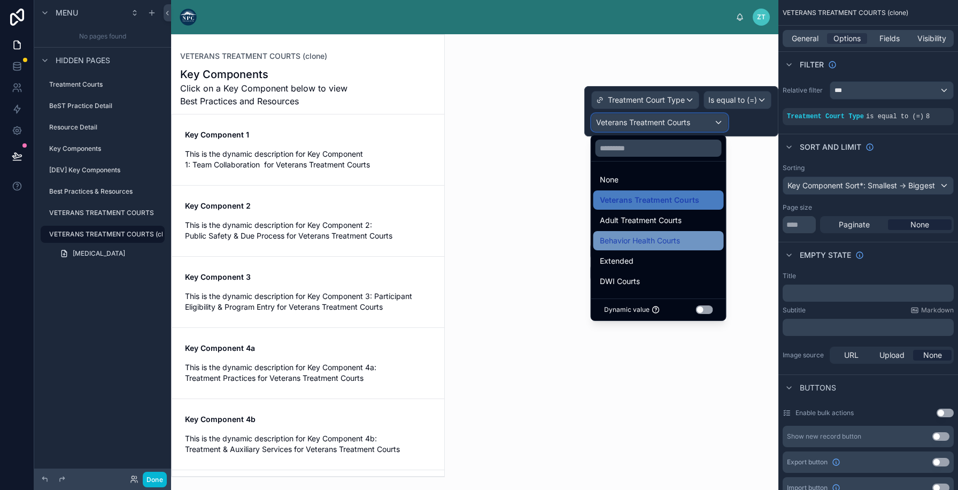
scroll to position [42, 0]
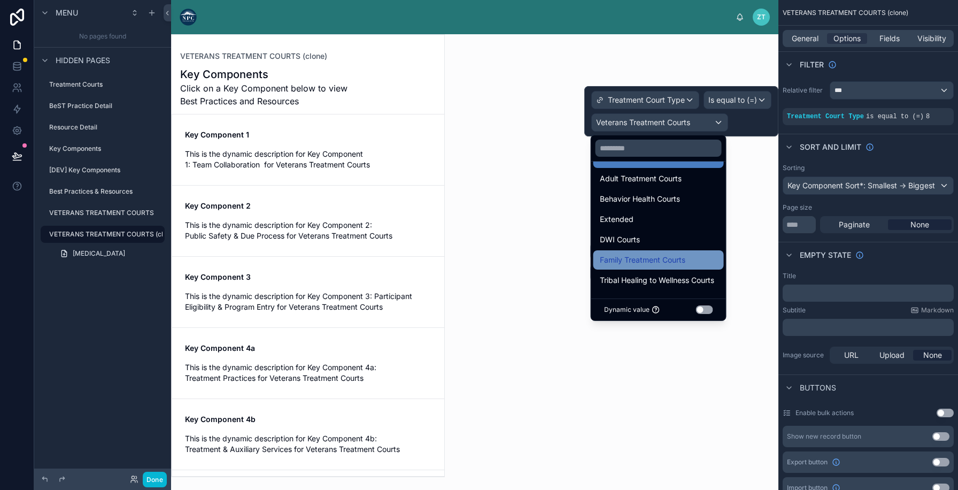
click at [668, 264] on span "Family Treatment Courts" at bounding box center [643, 259] width 86 height 13
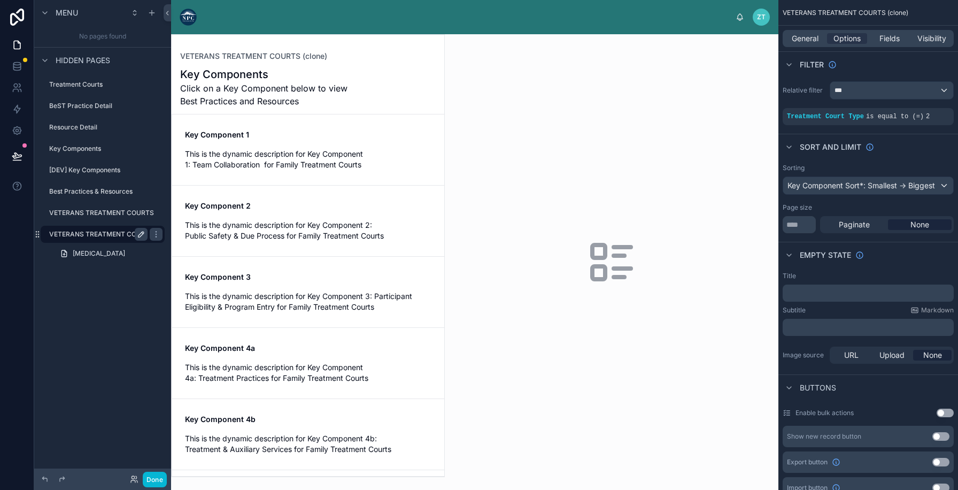
click at [141, 232] on icon "scrollable content" at bounding box center [141, 234] width 9 height 9
click at [117, 234] on input "**********" at bounding box center [89, 234] width 81 height 13
type input "**********"
click at [150, 235] on button "scrollable content" at bounding box center [156, 234] width 13 height 13
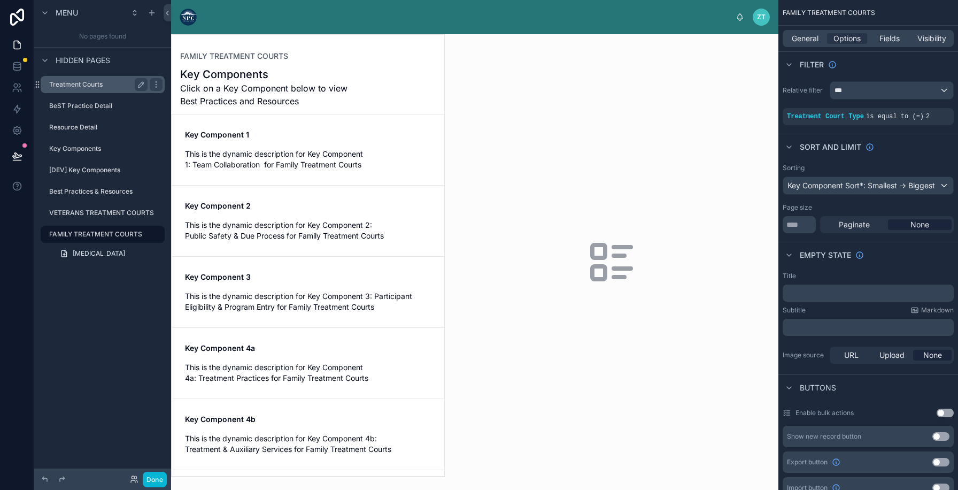
click at [95, 85] on label "Treatment Courts" at bounding box center [96, 84] width 94 height 9
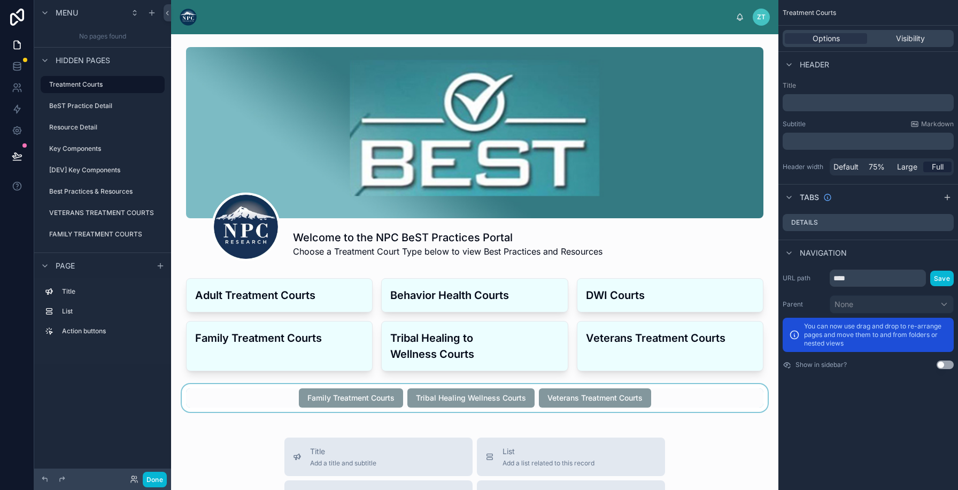
click at [347, 393] on div at bounding box center [475, 398] width 590 height 28
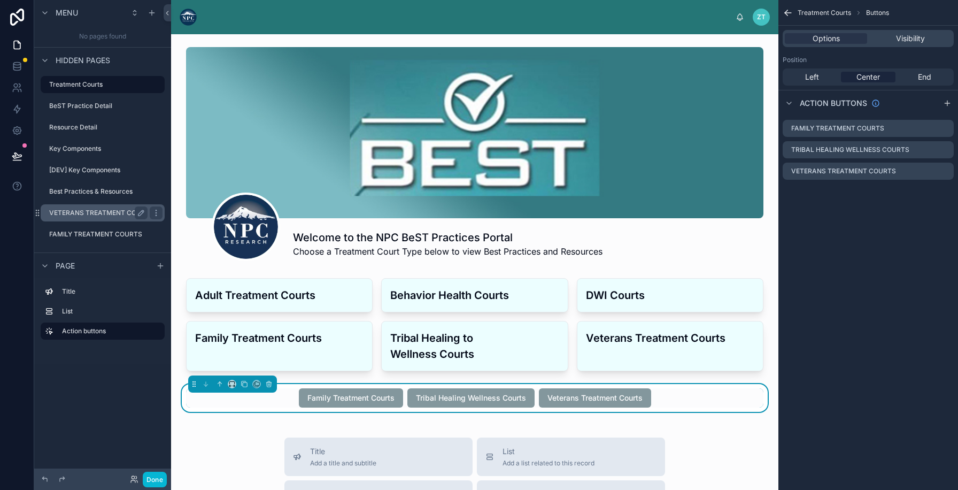
click at [70, 216] on label "VETERANS TREATMENT COURTS" at bounding box center [101, 213] width 105 height 9
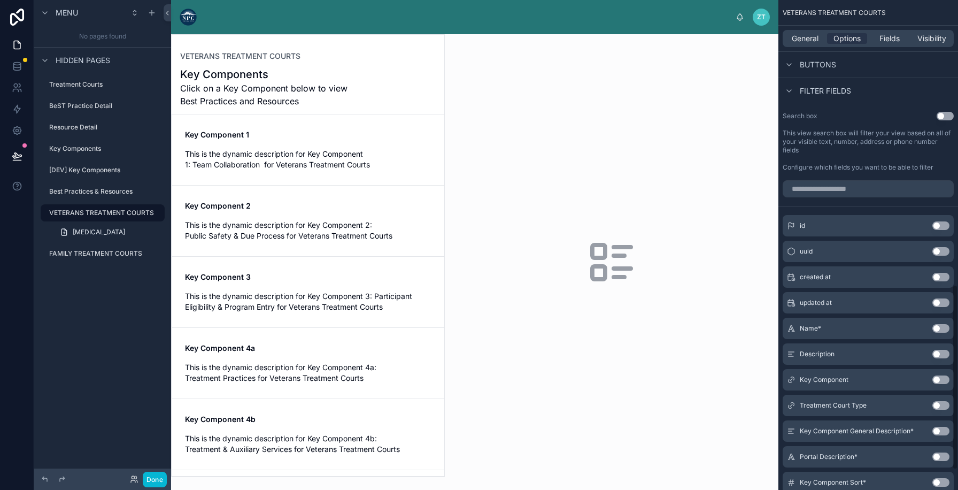
scroll to position [805, 0]
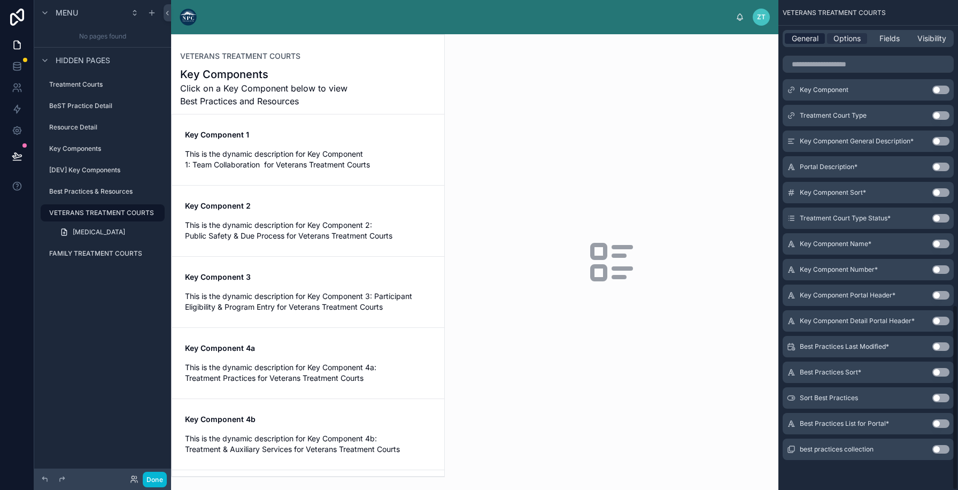
click at [807, 41] on span "General" at bounding box center [805, 38] width 27 height 11
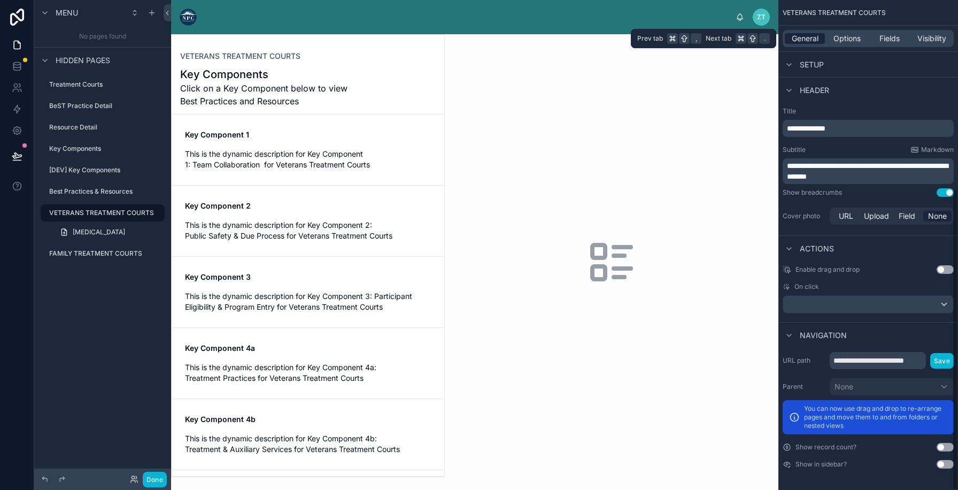
scroll to position [307, 0]
click at [895, 357] on input "**********" at bounding box center [878, 360] width 96 height 17
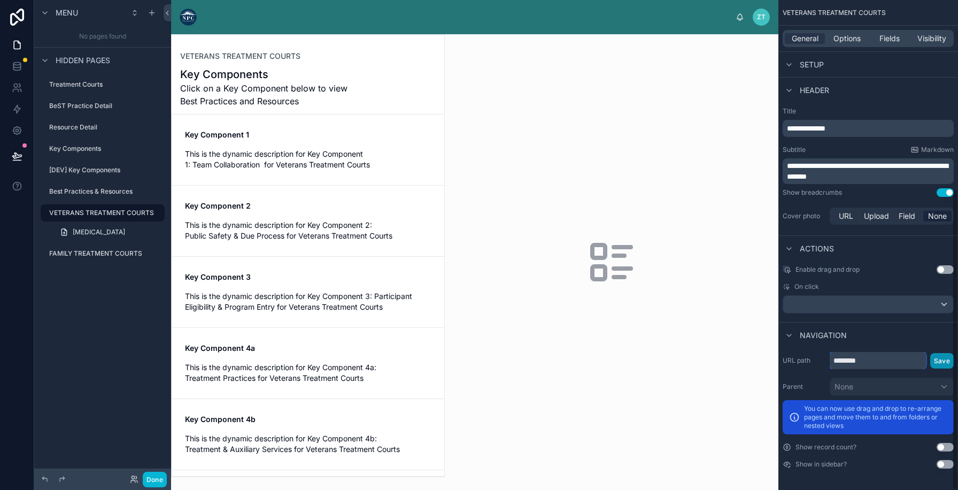
type input "********"
click at [945, 362] on button "Save" at bounding box center [943, 361] width 24 height 16
click at [120, 257] on label "FAMILY TREATMENT COURTS" at bounding box center [96, 253] width 94 height 9
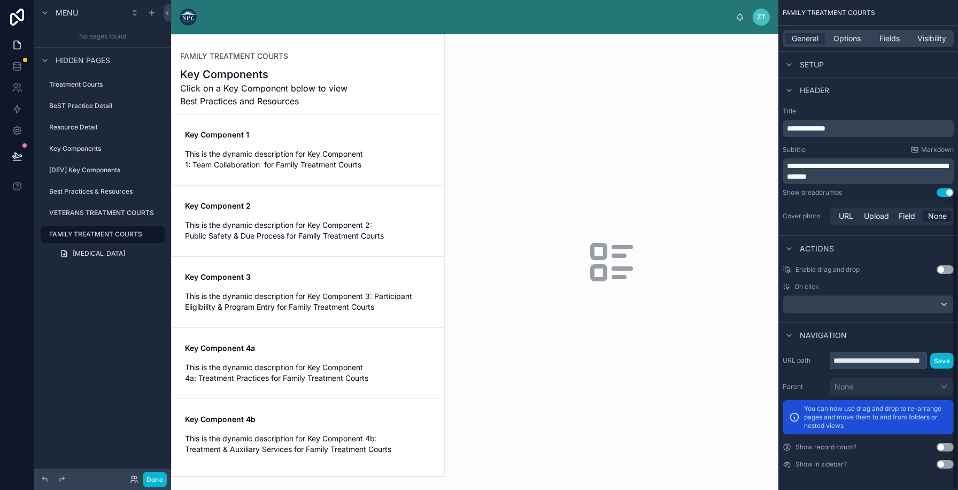
click at [844, 359] on input "**********" at bounding box center [878, 360] width 96 height 17
type input "******"
click at [938, 363] on button "Save" at bounding box center [943, 361] width 24 height 16
click at [75, 88] on label "Treatment Courts" at bounding box center [96, 84] width 94 height 9
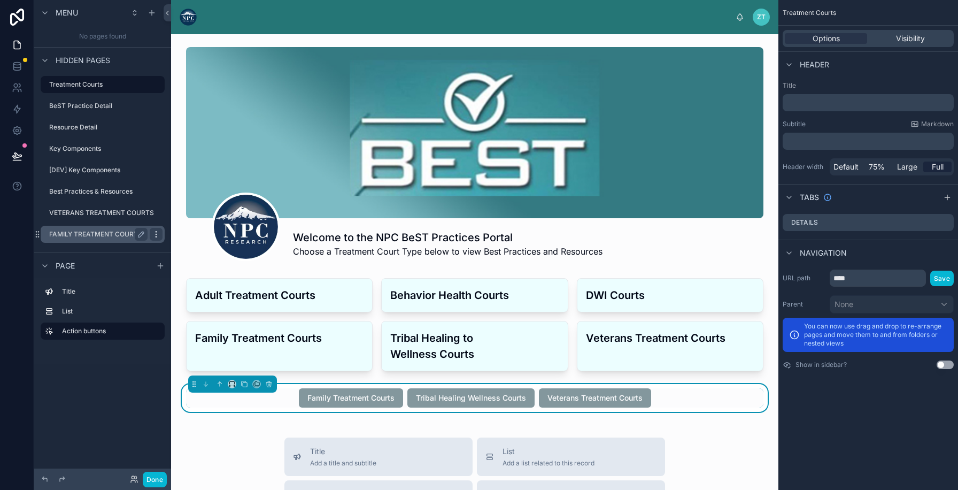
click at [157, 235] on icon "scrollable content" at bounding box center [156, 234] width 9 height 9
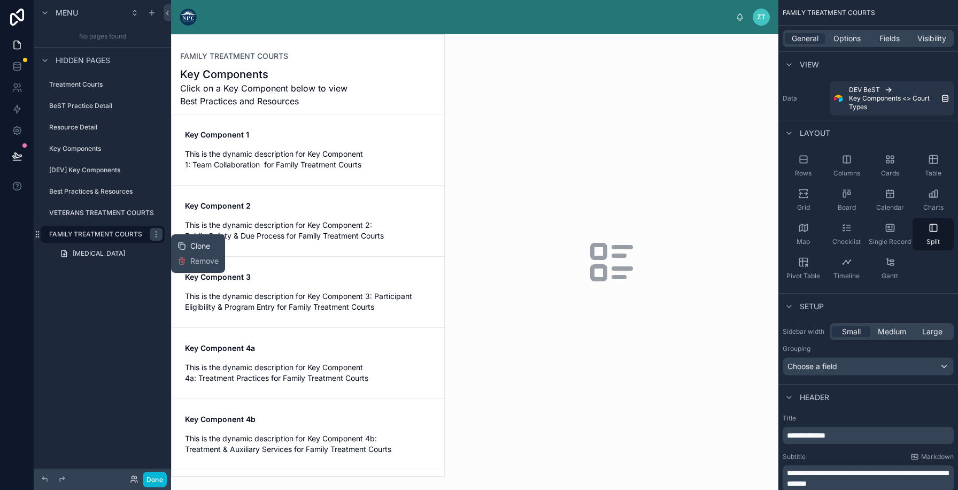
click at [186, 246] on div "Clone" at bounding box center [194, 246] width 33 height 11
click at [142, 253] on icon "scrollable content" at bounding box center [141, 255] width 5 height 5
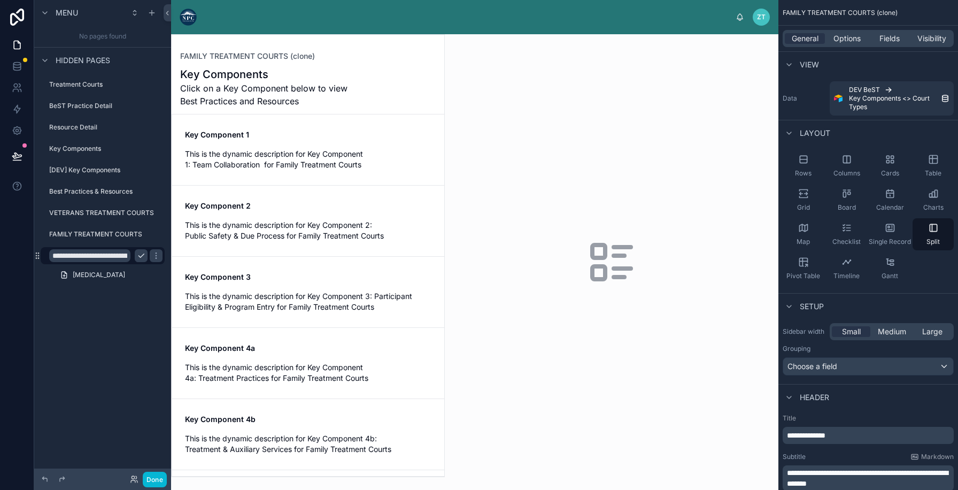
click at [106, 253] on input "**********" at bounding box center [89, 255] width 81 height 13
type input "**********"
click at [152, 259] on icon "scrollable content" at bounding box center [156, 255] width 9 height 9
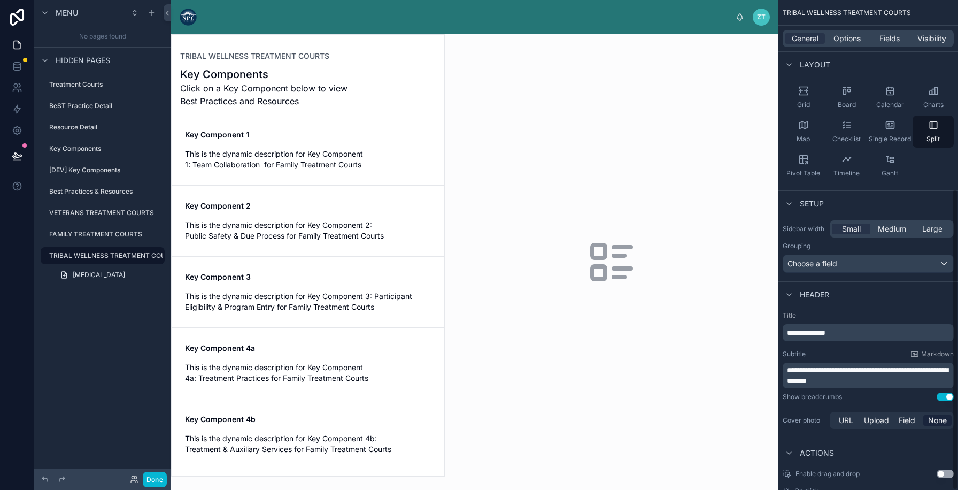
scroll to position [307, 0]
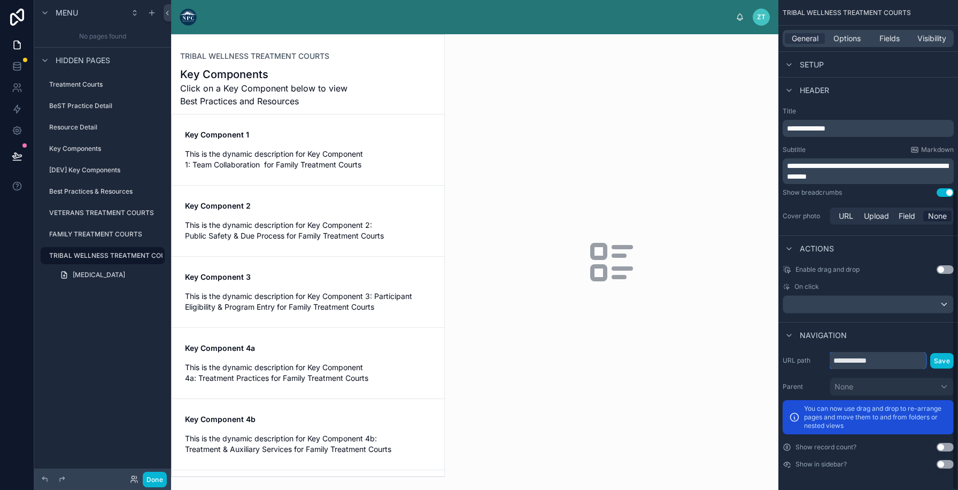
click at [854, 360] on input "**********" at bounding box center [878, 360] width 96 height 17
type input "**********"
click at [941, 359] on button "Save" at bounding box center [943, 361] width 24 height 16
click at [66, 79] on div "Treatment Courts" at bounding box center [98, 84] width 98 height 13
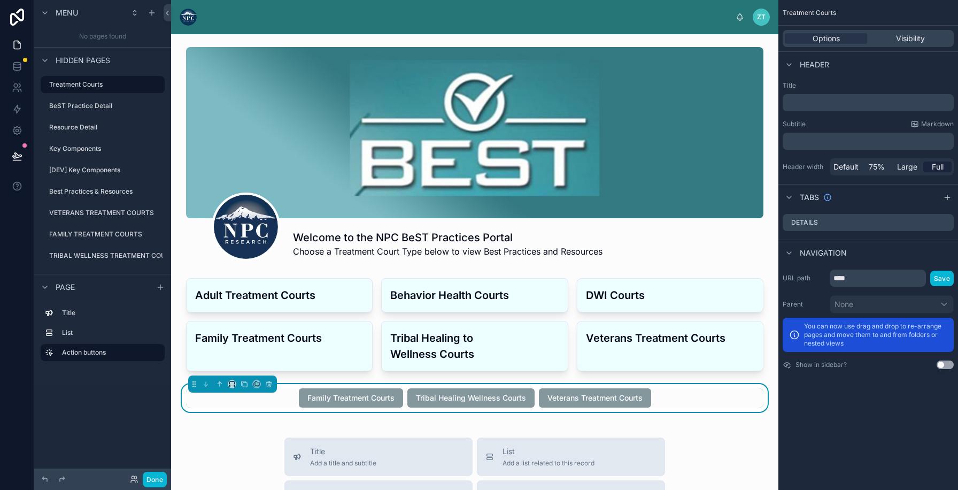
click at [0, 0] on button "scrollable content" at bounding box center [0, 0] width 0 height 0
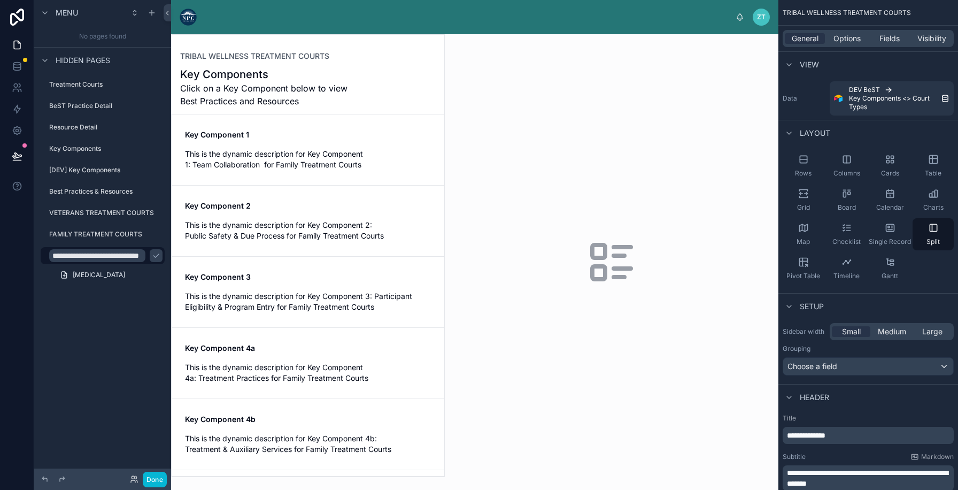
click at [97, 250] on input "**********" at bounding box center [97, 255] width 96 height 13
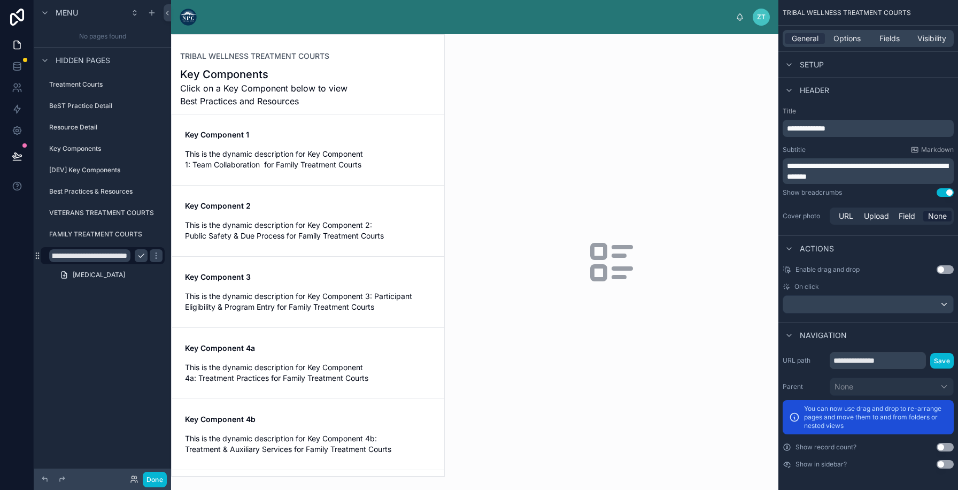
type input "**********"
click at [144, 256] on icon "scrollable content" at bounding box center [141, 255] width 9 height 9
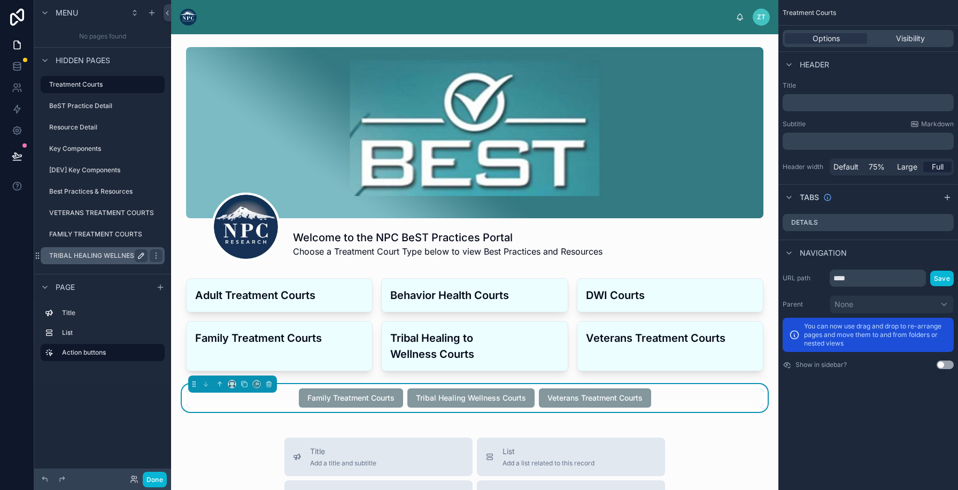
click at [90, 259] on label "TRIBAL HEALING WELLNESS COURTS" at bounding box center [108, 255] width 118 height 9
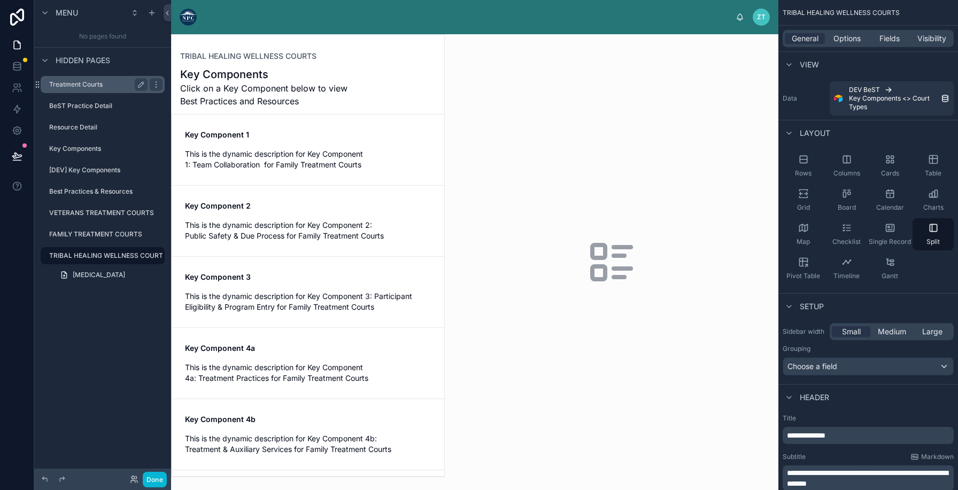
click at [74, 85] on label "Treatment Courts" at bounding box center [96, 84] width 94 height 9
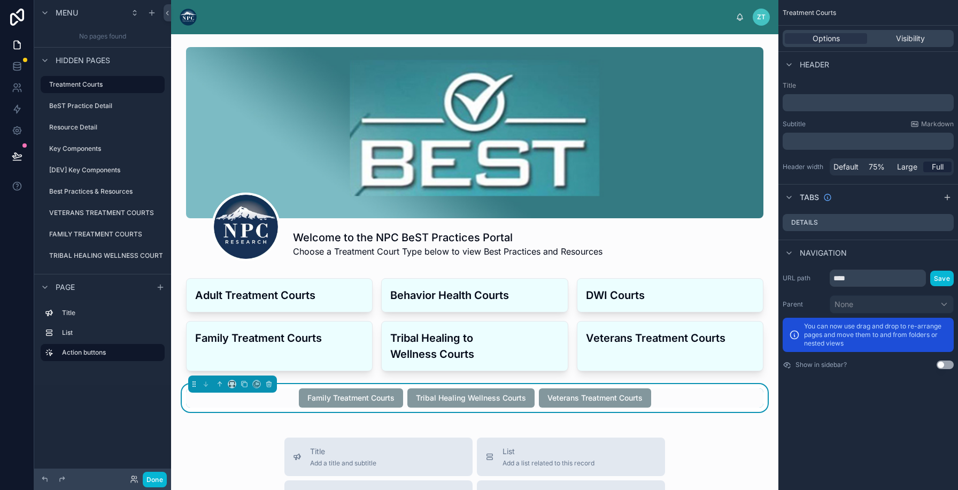
click at [702, 395] on div "Family Treatment Courts Tribal Healing Wellness Courts Veterans Treatment Courts" at bounding box center [475, 397] width 578 height 19
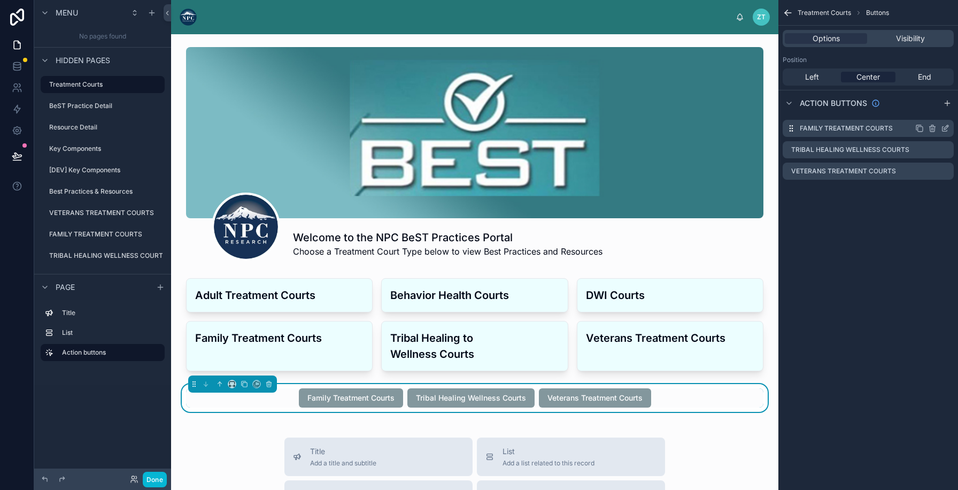
click at [944, 129] on icon "scrollable content" at bounding box center [945, 128] width 9 height 9
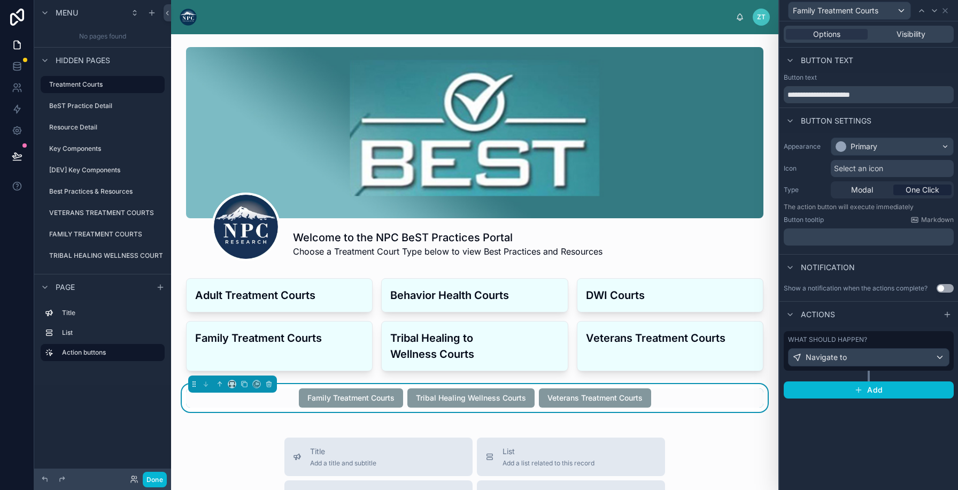
click at [849, 342] on label "What should happen?" at bounding box center [827, 339] width 79 height 9
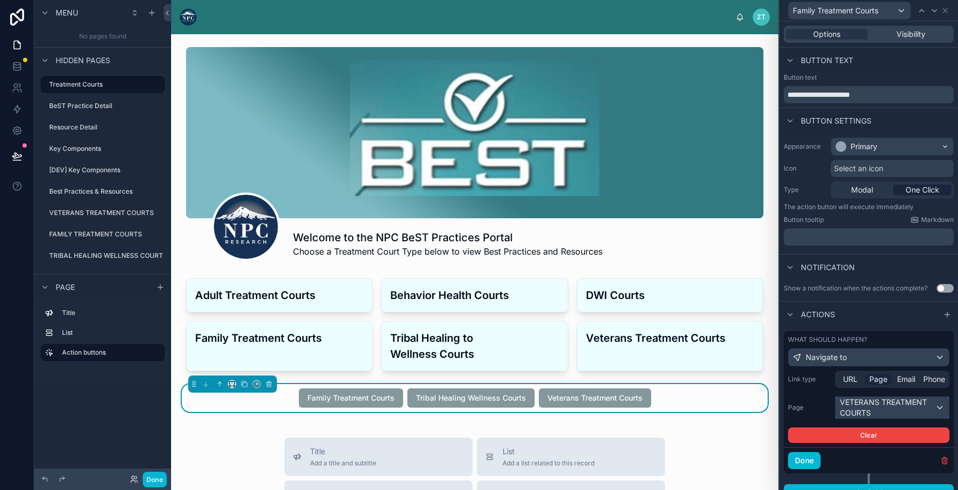
click at [854, 415] on div "VETERANS TREATMENT COURTS" at bounding box center [892, 407] width 113 height 21
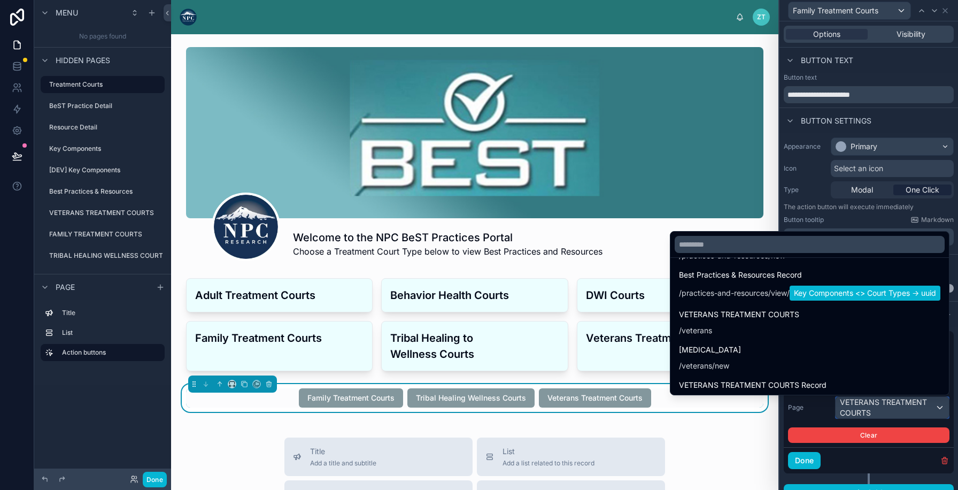
scroll to position [789, 0]
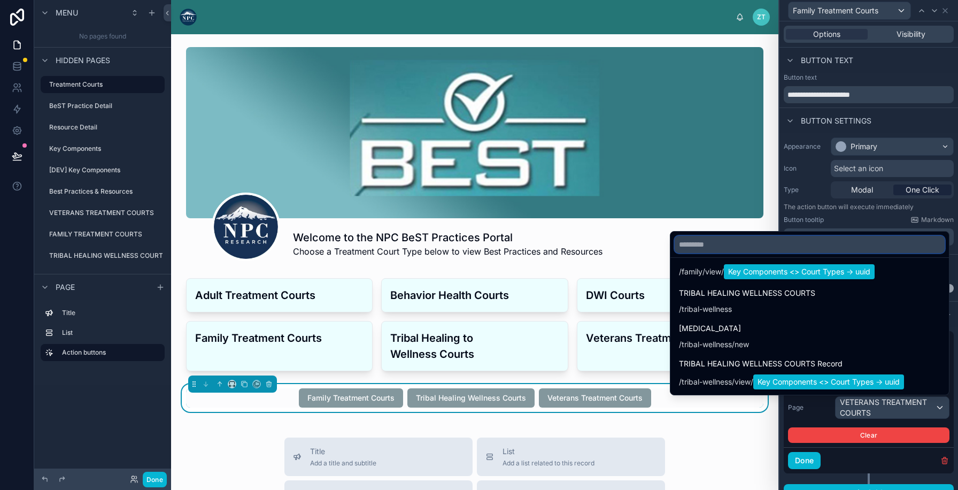
click at [742, 246] on input "text" at bounding box center [810, 244] width 270 height 17
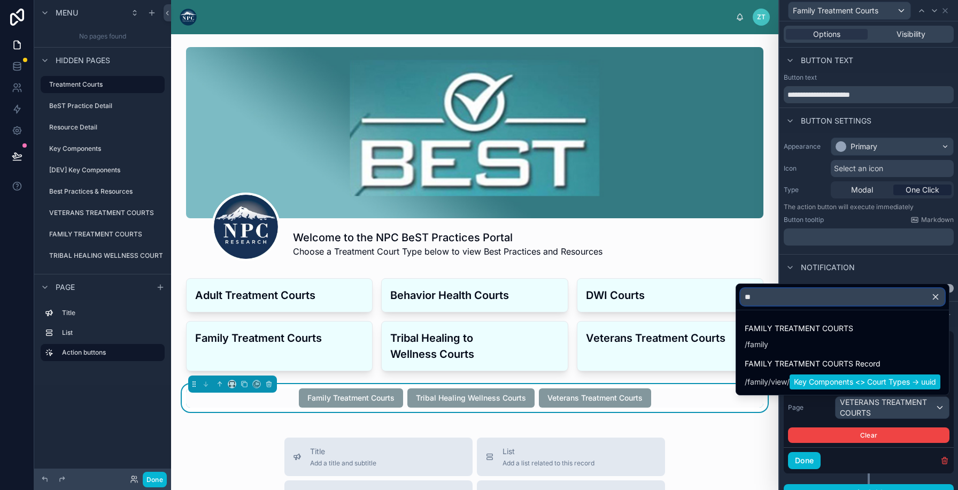
scroll to position [0, 0]
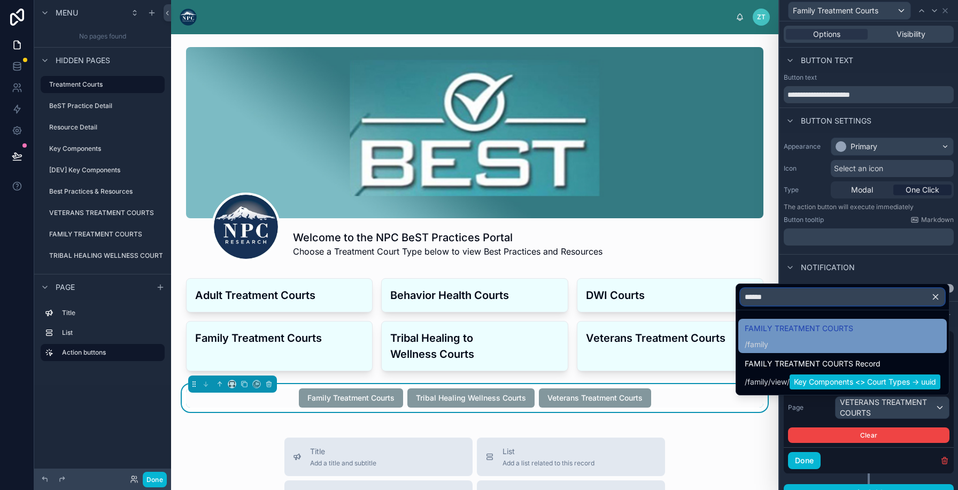
type input "******"
click at [754, 330] on span "FAMILY TREATMENT COURTS" at bounding box center [799, 328] width 109 height 13
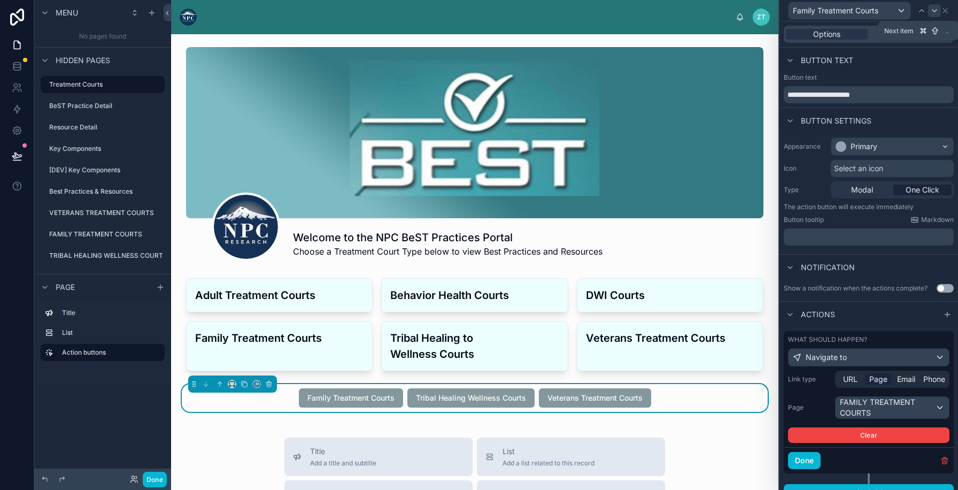
click at [936, 12] on icon at bounding box center [935, 10] width 9 height 9
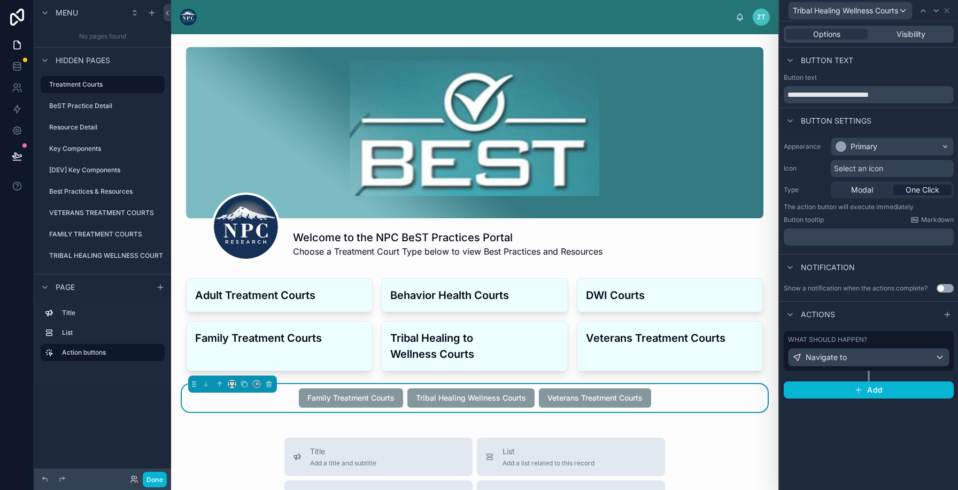
click at [924, 340] on div "What should happen?" at bounding box center [869, 339] width 162 height 9
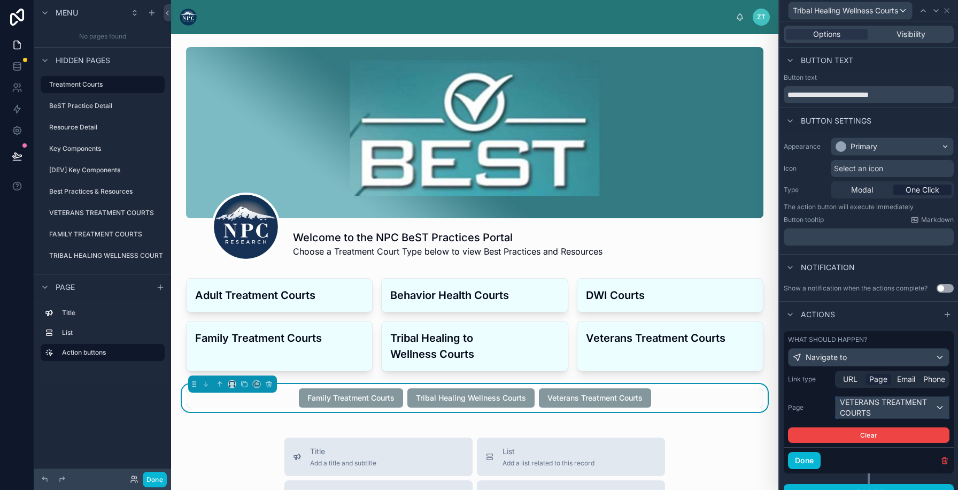
click at [871, 410] on div "VETERANS TREATMENT COURTS" at bounding box center [892, 407] width 113 height 21
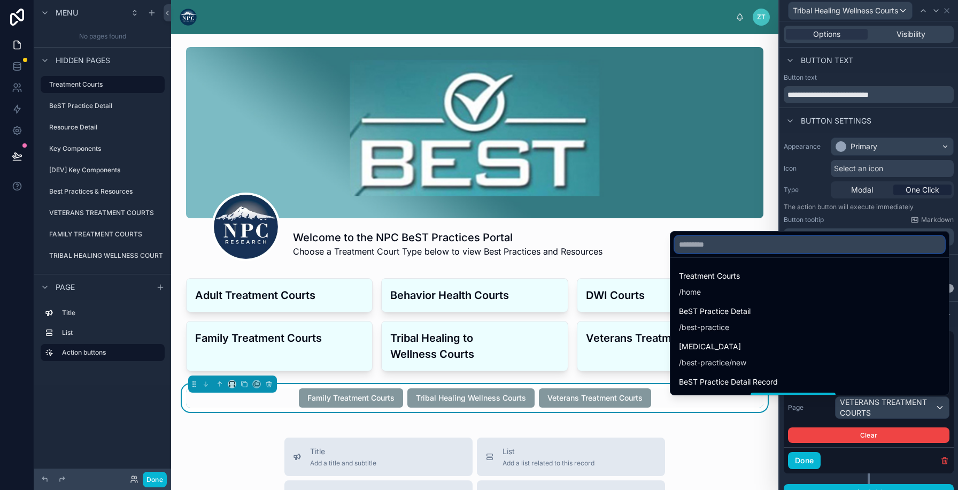
click at [743, 252] on input "text" at bounding box center [810, 244] width 270 height 17
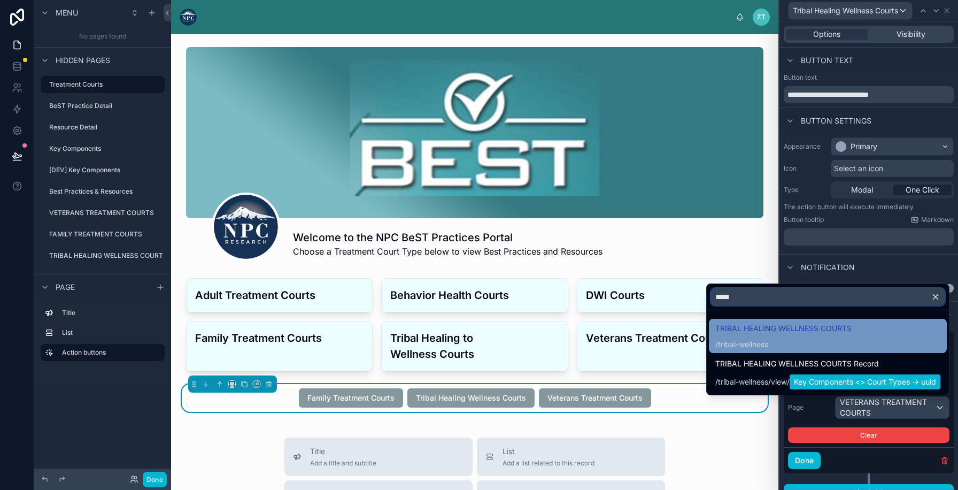
type input "*****"
click at [747, 337] on span "/ tribal-wellness" at bounding box center [784, 343] width 136 height 13
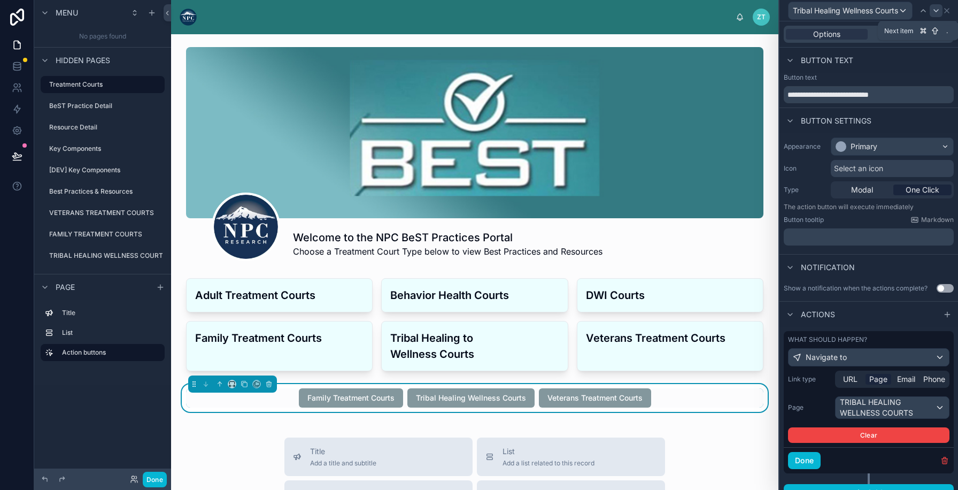
click at [941, 8] on icon at bounding box center [936, 10] width 9 height 9
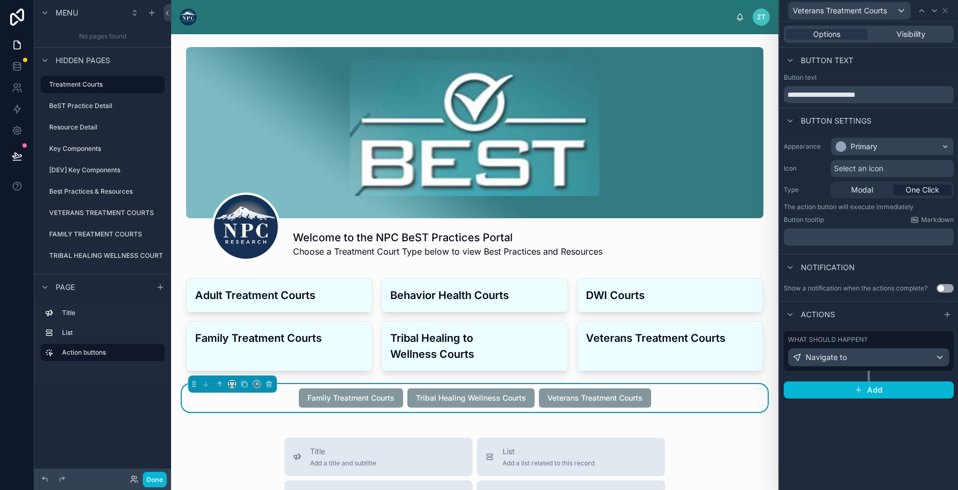
click at [886, 340] on div "What should happen?" at bounding box center [869, 339] width 162 height 9
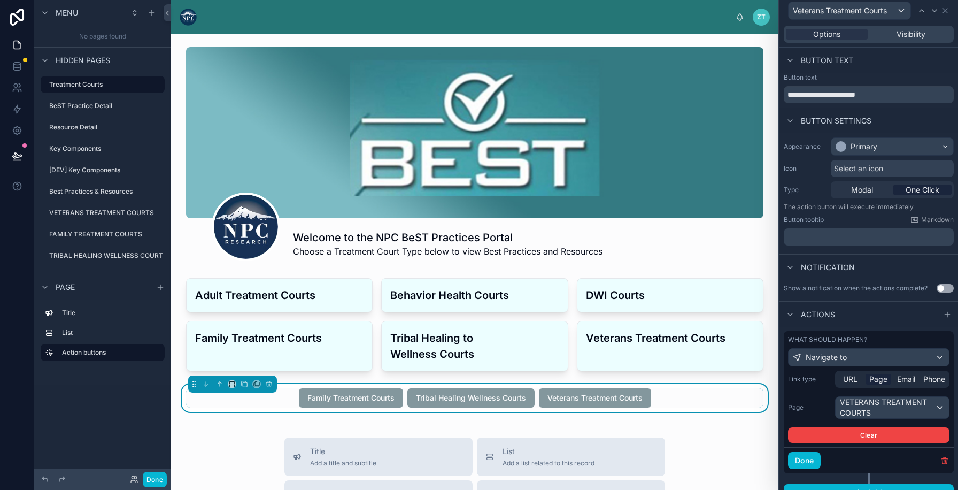
scroll to position [15, 0]
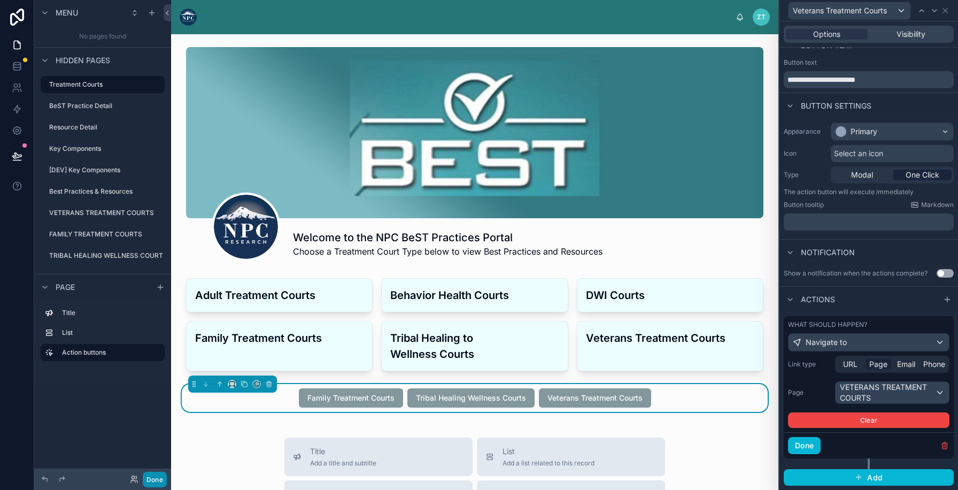
click at [151, 486] on button "Done" at bounding box center [155, 480] width 24 height 16
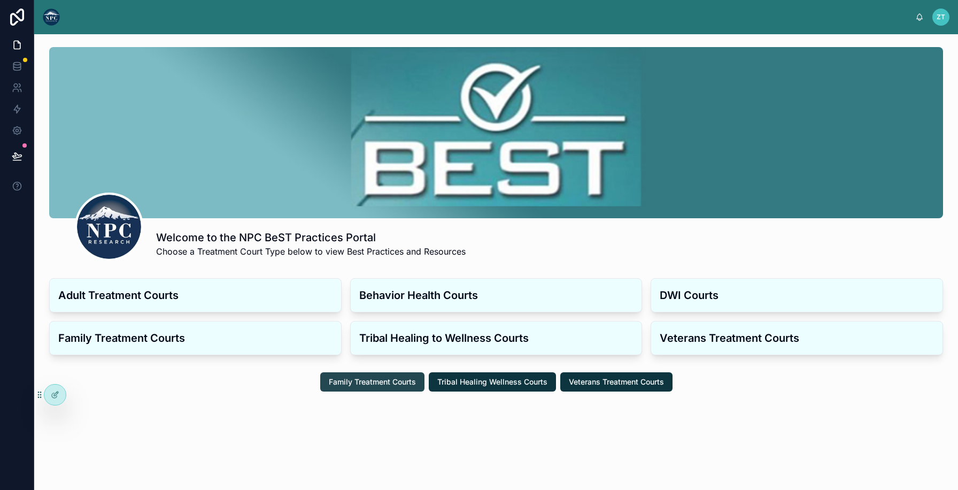
click at [386, 380] on span "Family Treatment Courts" at bounding box center [372, 381] width 87 height 11
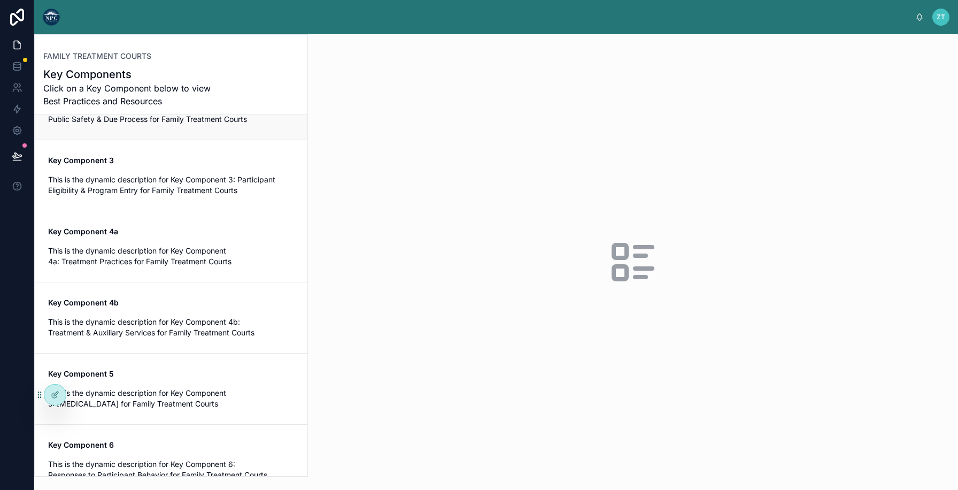
scroll to position [420, 0]
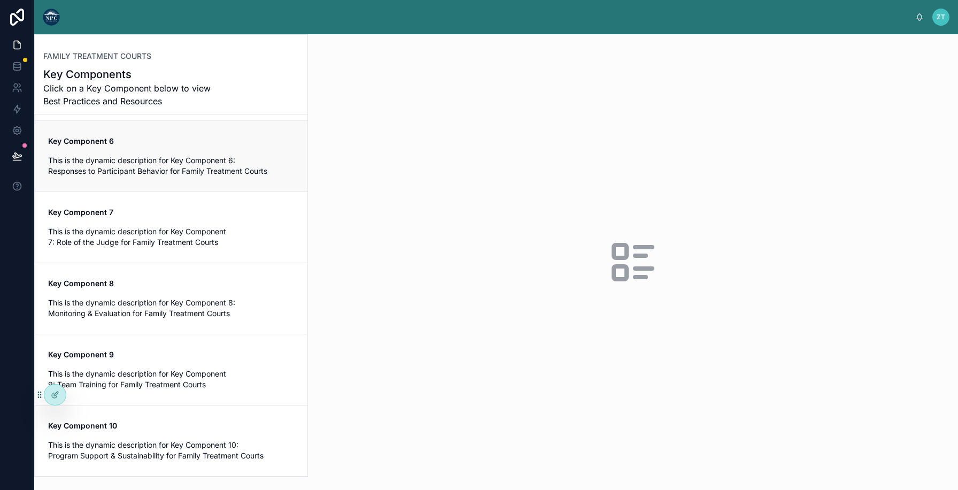
click at [225, 186] on link "Key Component 6 This is the dynamic description for Key Component 6: Responses …" at bounding box center [171, 155] width 272 height 71
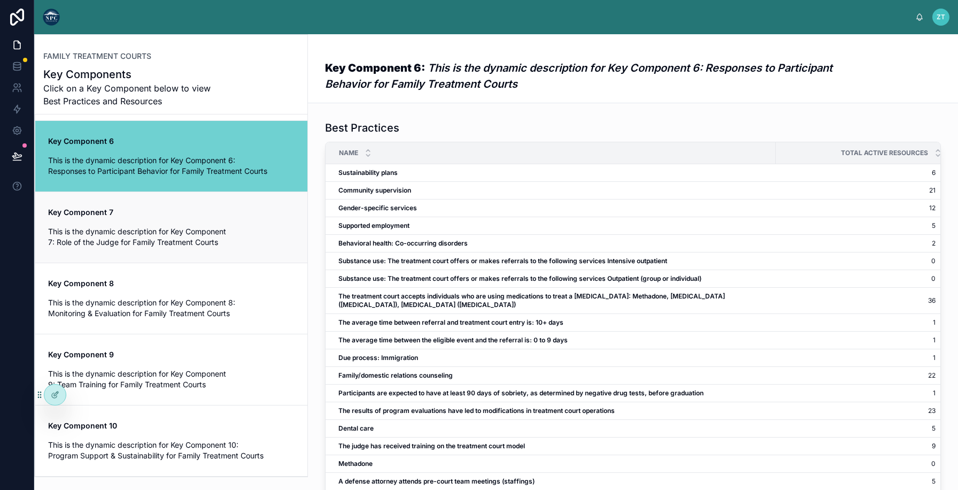
click at [221, 246] on span "This is the dynamic description for Key Component 7: Role of the Judge for Fami…" at bounding box center [171, 236] width 247 height 21
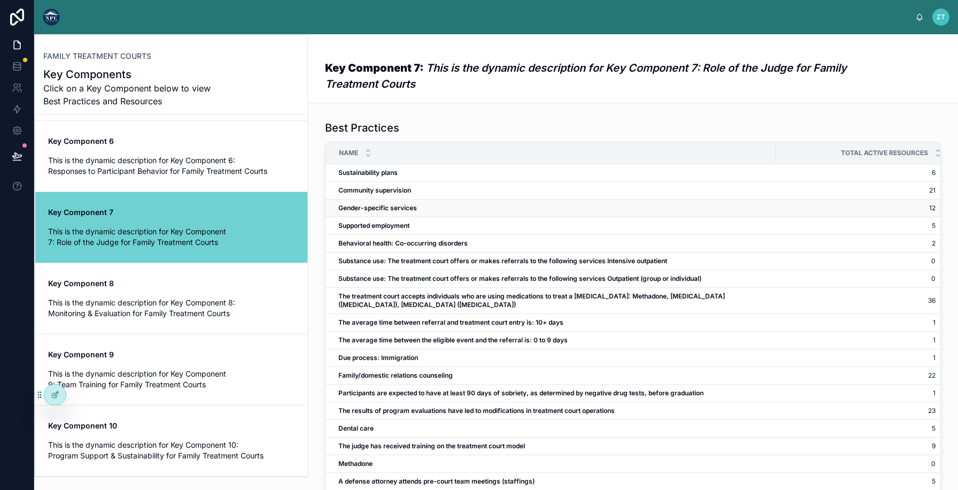
click at [394, 214] on td "Gender-specific services Gender-specific services" at bounding box center [551, 208] width 450 height 18
click at [394, 208] on strong "Gender-specific services" at bounding box center [378, 208] width 79 height 8
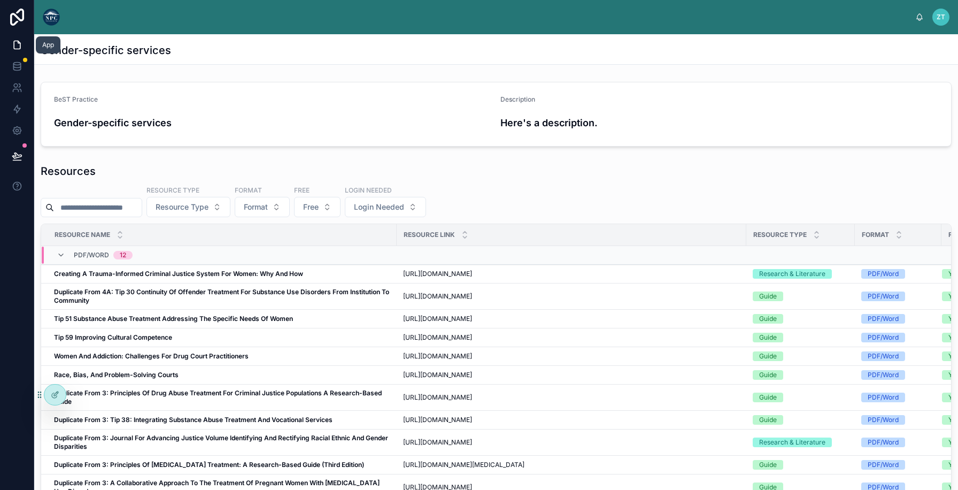
click at [18, 47] on icon at bounding box center [17, 45] width 11 height 11
click at [17, 48] on icon at bounding box center [17, 45] width 11 height 11
click at [56, 17] on img at bounding box center [51, 17] width 17 height 17
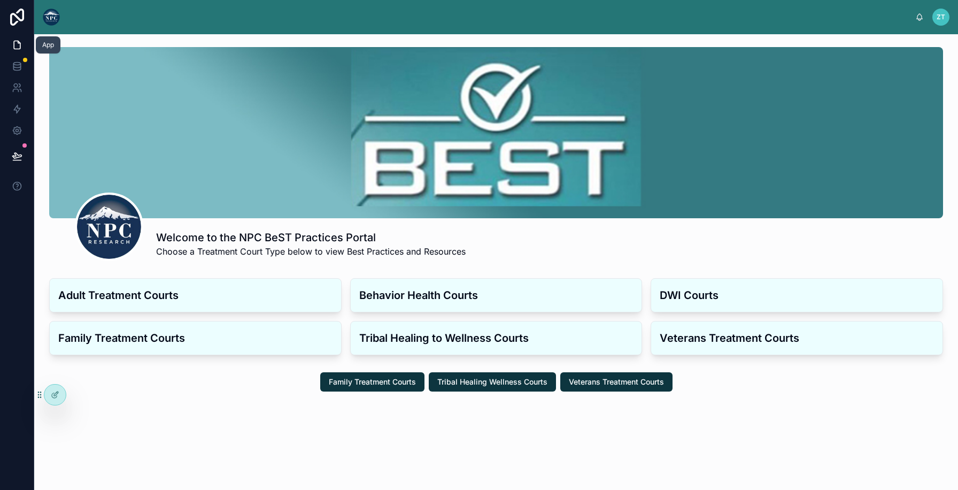
click at [12, 44] on icon at bounding box center [17, 45] width 11 height 11
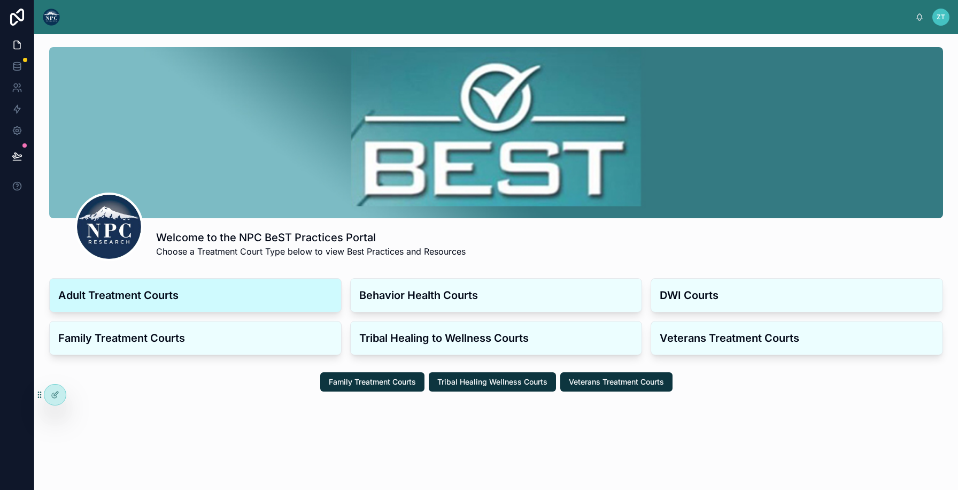
click at [202, 303] on div "Adult Treatment Courts" at bounding box center [195, 295] width 291 height 33
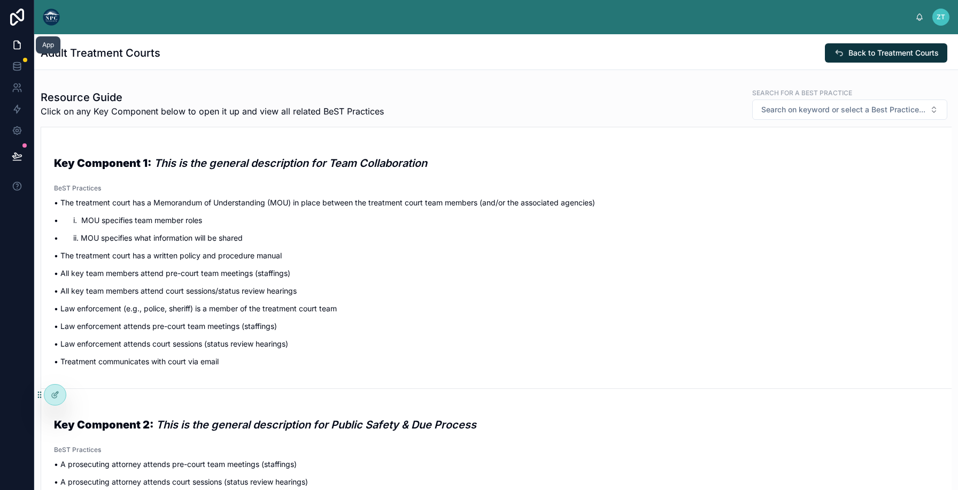
click at [16, 44] on icon at bounding box center [17, 45] width 11 height 11
click at [51, 18] on img at bounding box center [51, 17] width 17 height 17
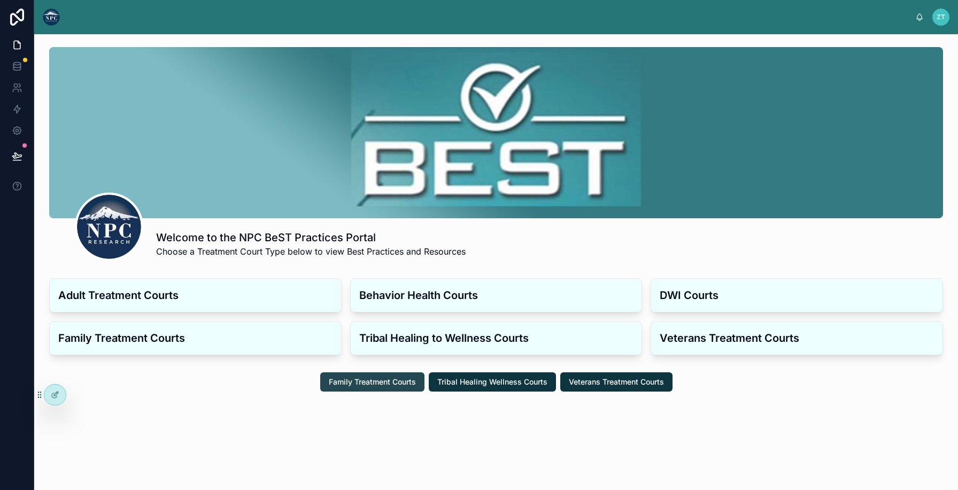
click at [348, 388] on button "Family Treatment Courts" at bounding box center [372, 381] width 104 height 19
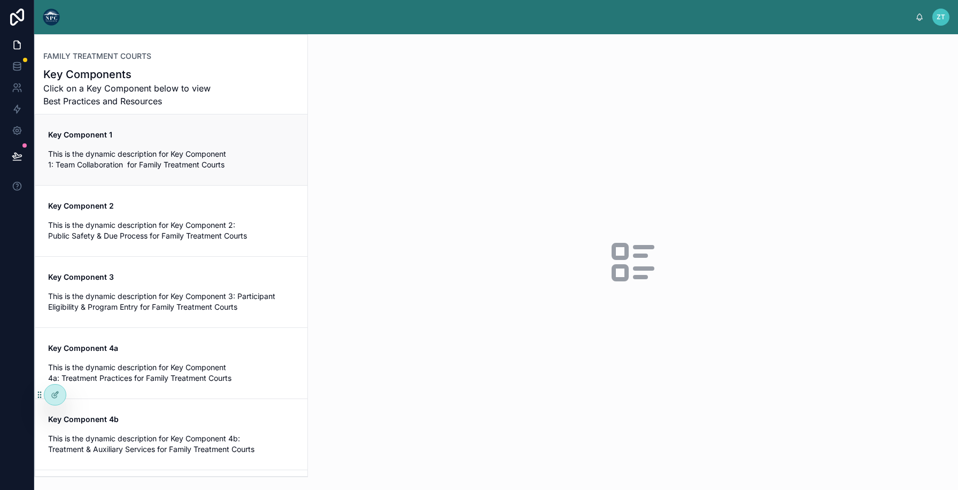
click at [239, 174] on link "Key Component 1 This is the dynamic description for Key Component 1: Team Colla…" at bounding box center [171, 149] width 272 height 71
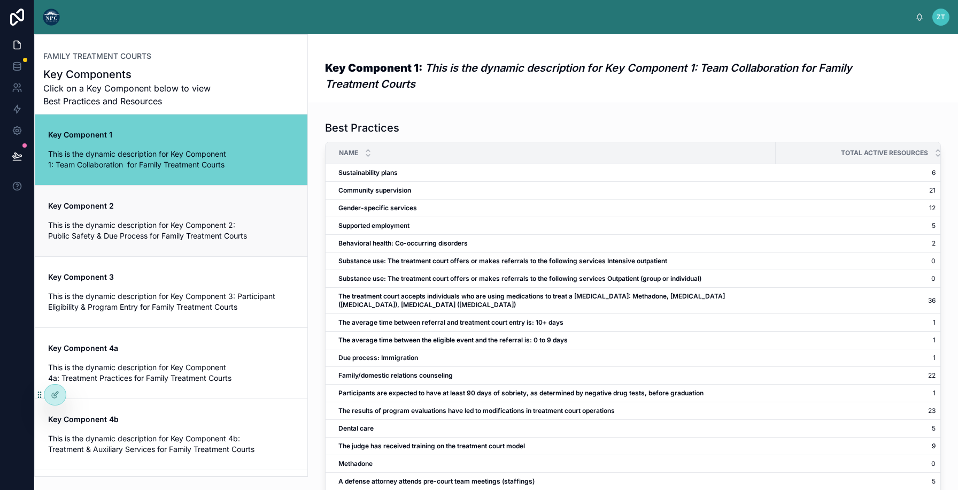
click at [232, 217] on div "Key Component 2 This is the dynamic description for Key Component 2: Public Saf…" at bounding box center [171, 221] width 247 height 41
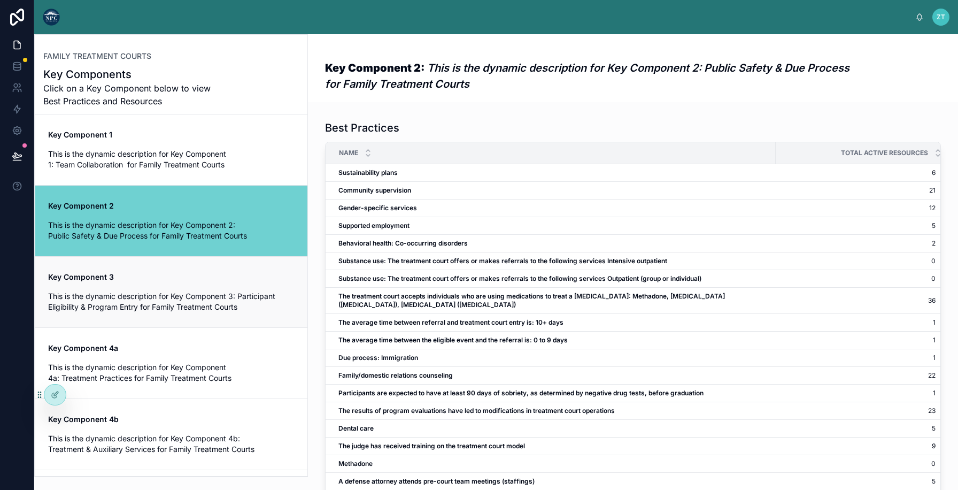
click at [224, 295] on span "This is the dynamic description for Key Component 3: Participant Eligibility & …" at bounding box center [171, 301] width 247 height 21
